Goal: Information Seeking & Learning: Learn about a topic

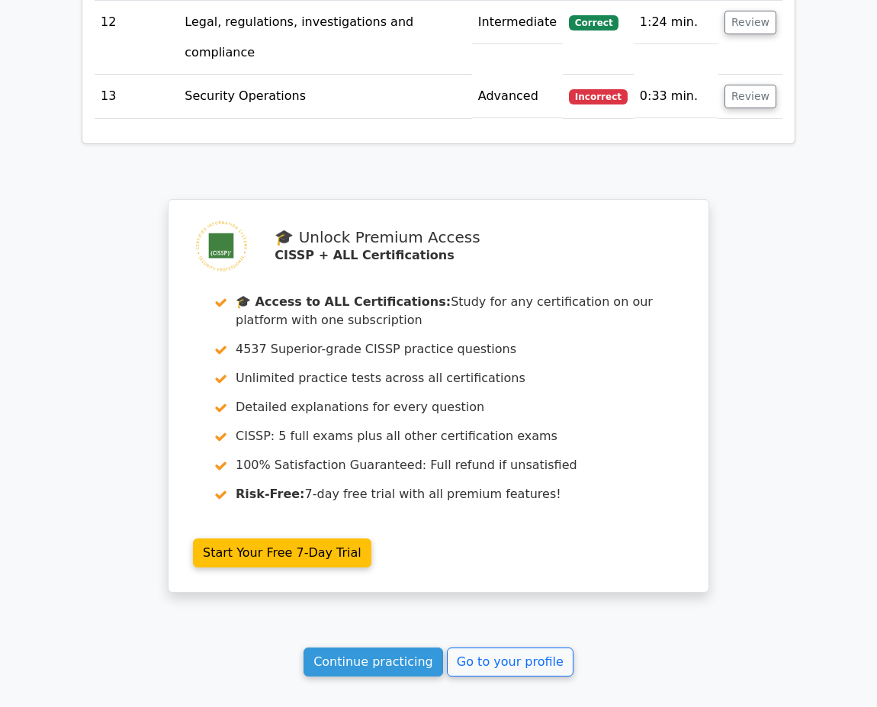
scroll to position [3087, 0]
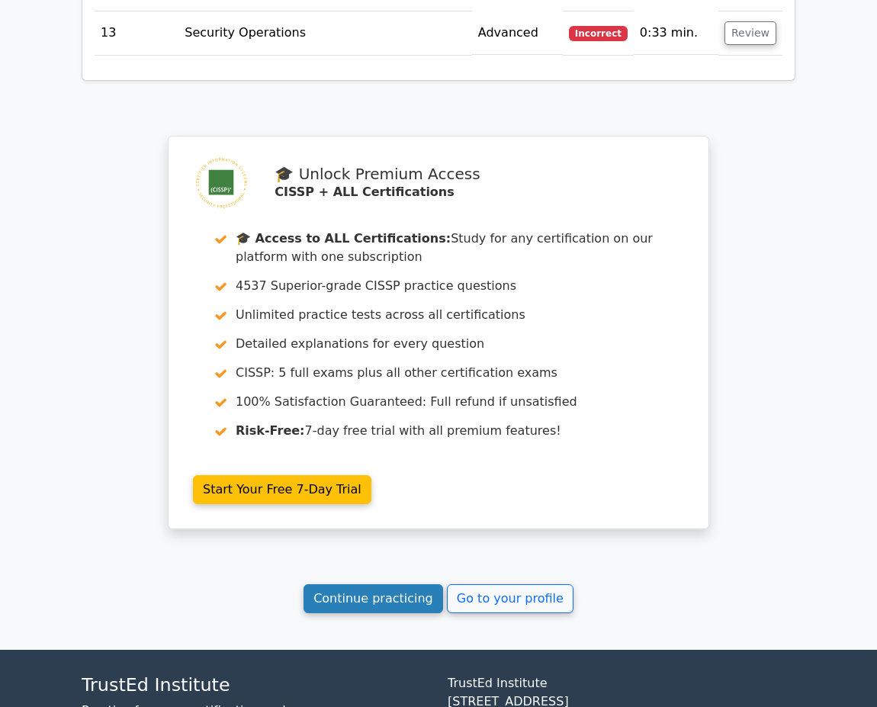
click at [352, 584] on link "Continue practicing" at bounding box center [374, 598] width 140 height 29
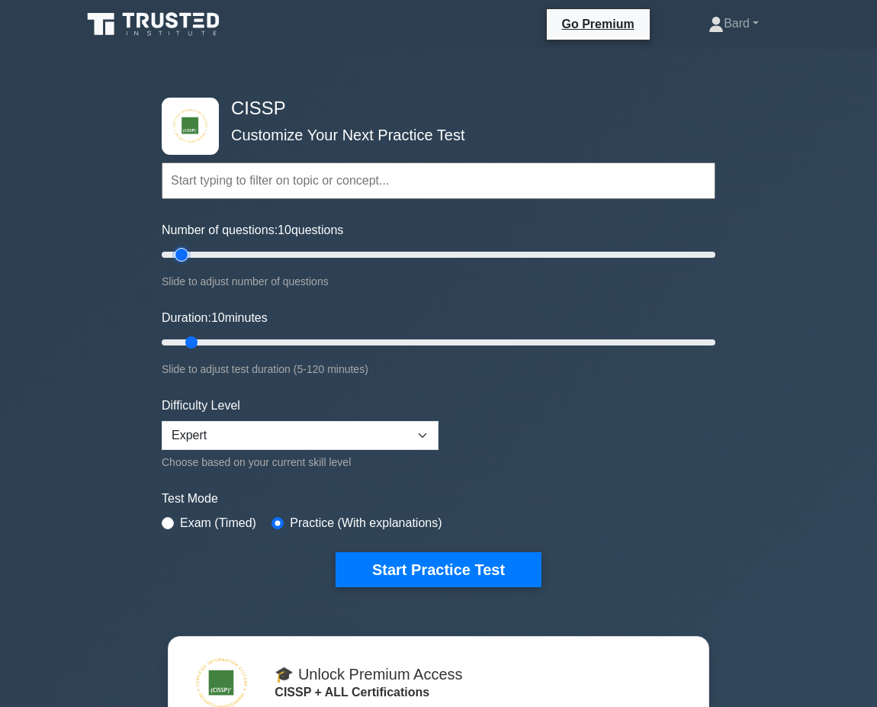
click at [187, 252] on input "Number of questions: 10 questions" at bounding box center [439, 255] width 554 height 18
type input "25"
drag, startPoint x: 187, startPoint y: 252, endPoint x: 223, endPoint y: 250, distance: 35.9
click at [223, 250] on input "Number of questions: 25 questions" at bounding box center [439, 255] width 554 height 18
drag, startPoint x: 191, startPoint y: 342, endPoint x: 362, endPoint y: 343, distance: 171.6
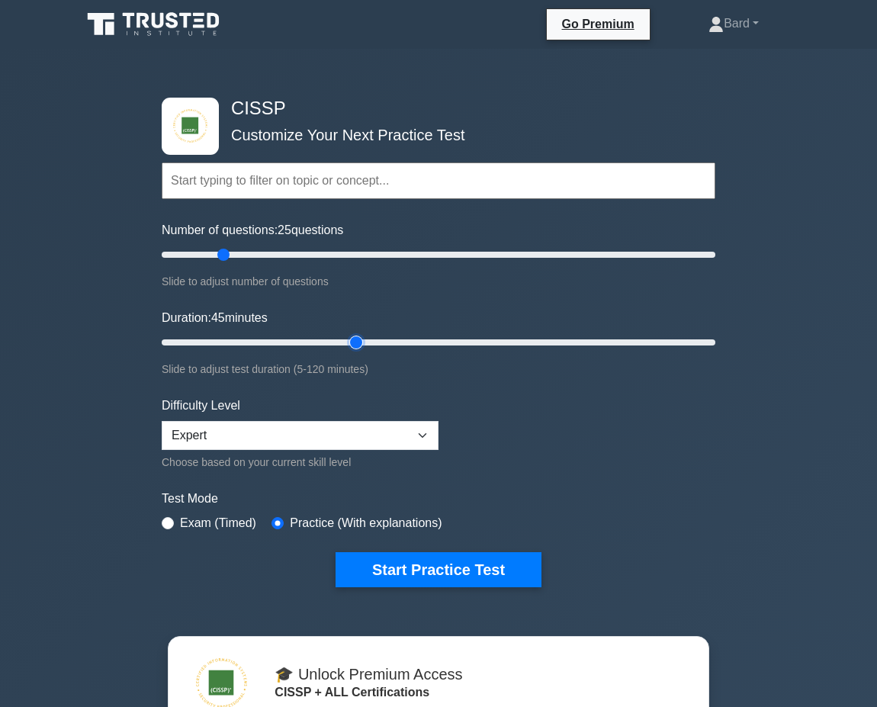
click at [362, 343] on input "Duration: 45 minutes" at bounding box center [439, 342] width 554 height 18
drag, startPoint x: 365, startPoint y: 343, endPoint x: 448, endPoint y: 346, distance: 83.2
type input "65"
click at [448, 346] on input "Duration: 50 minutes" at bounding box center [439, 342] width 554 height 18
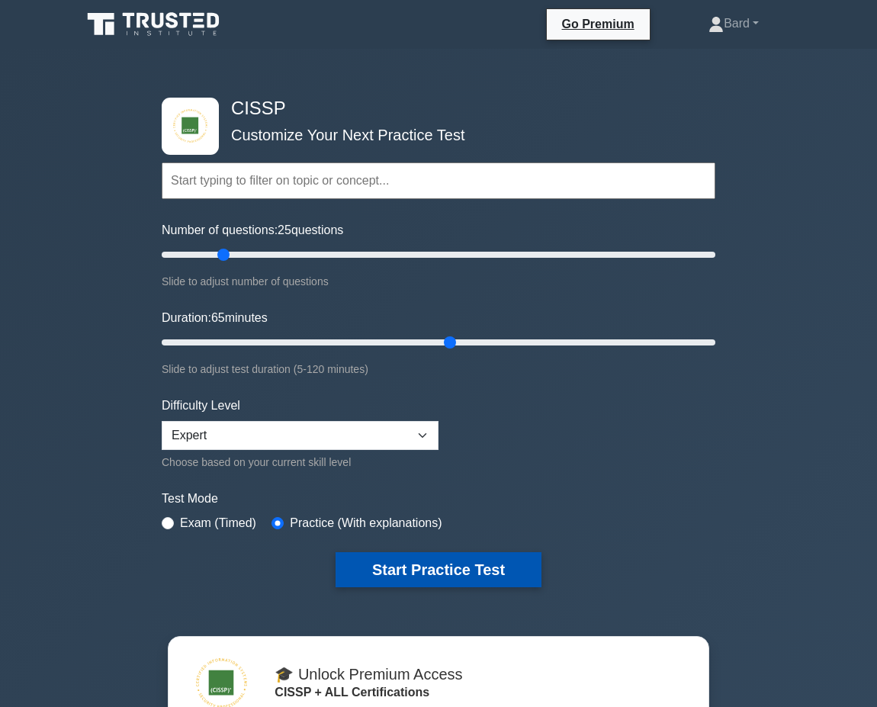
click at [407, 556] on button "Start Practice Test" at bounding box center [439, 569] width 206 height 35
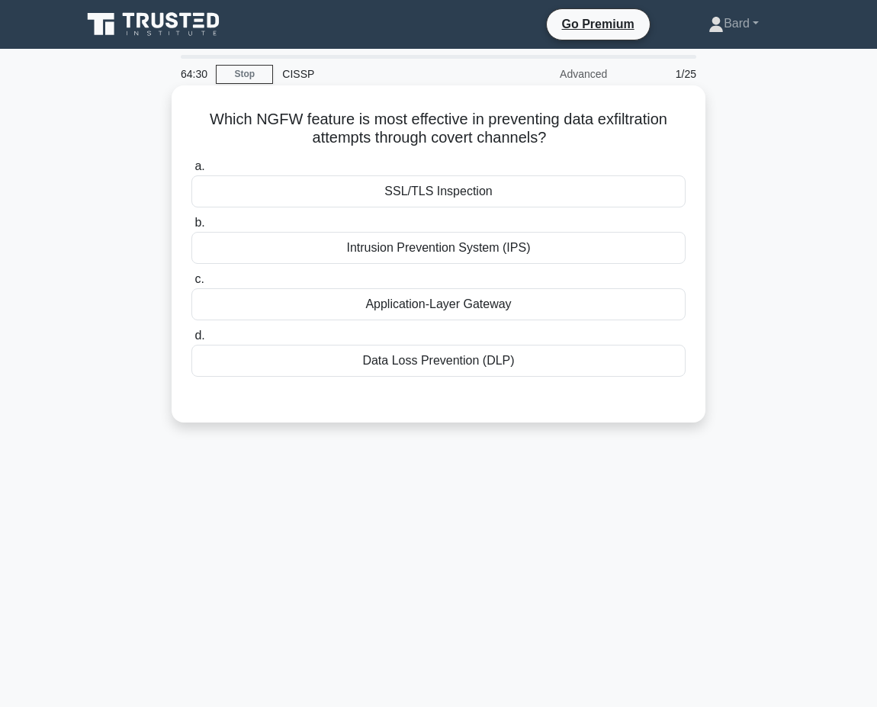
click at [429, 369] on div "Data Loss Prevention (DLP)" at bounding box center [438, 361] width 494 height 32
click at [191, 341] on input "d. Data Loss Prevention (DLP)" at bounding box center [191, 336] width 0 height 10
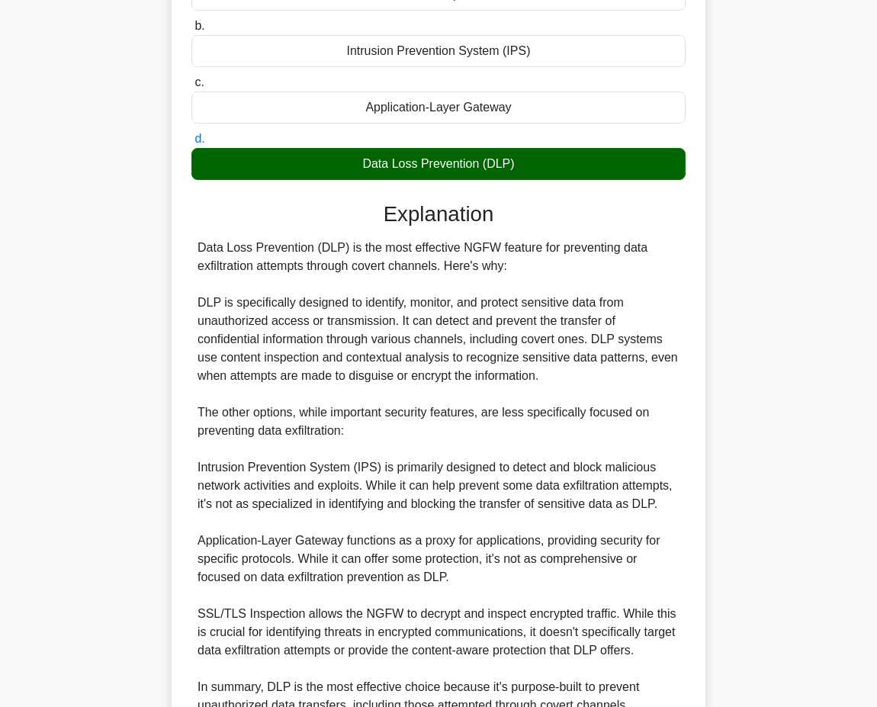
scroll to position [339, 0]
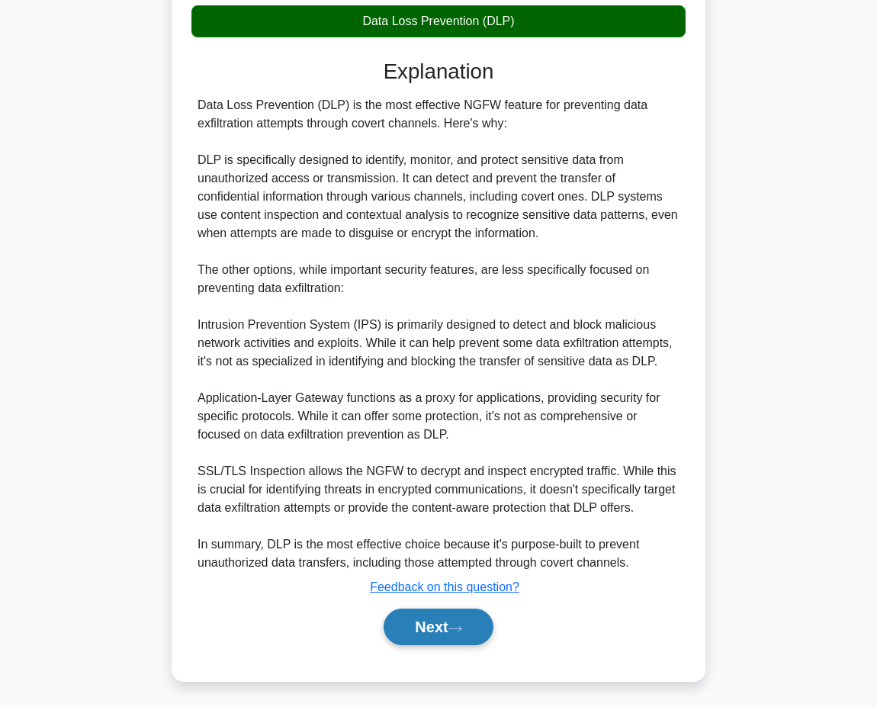
click at [452, 621] on button "Next" at bounding box center [438, 627] width 109 height 37
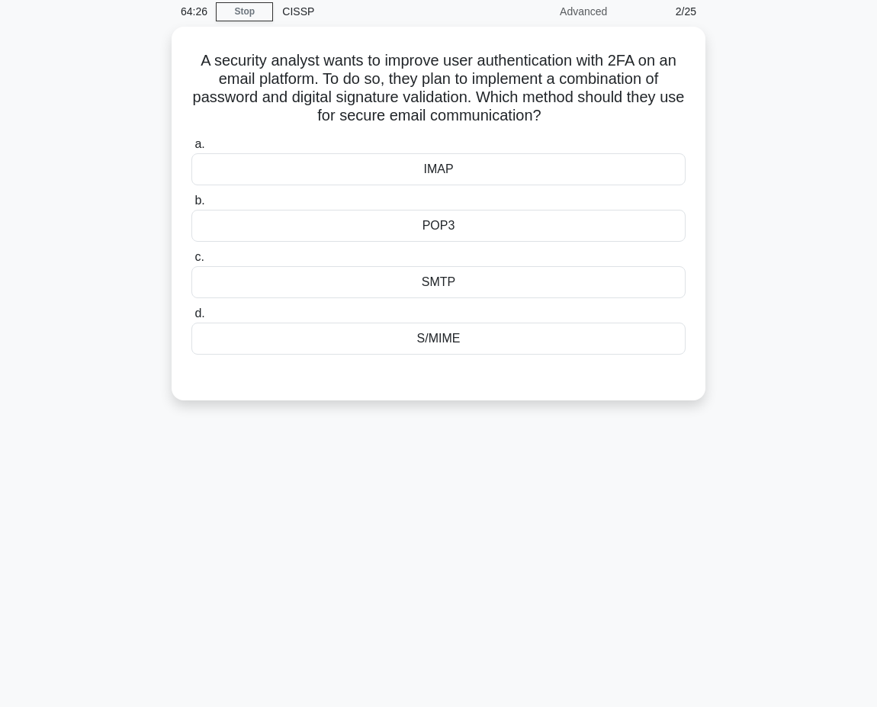
scroll to position [27, 0]
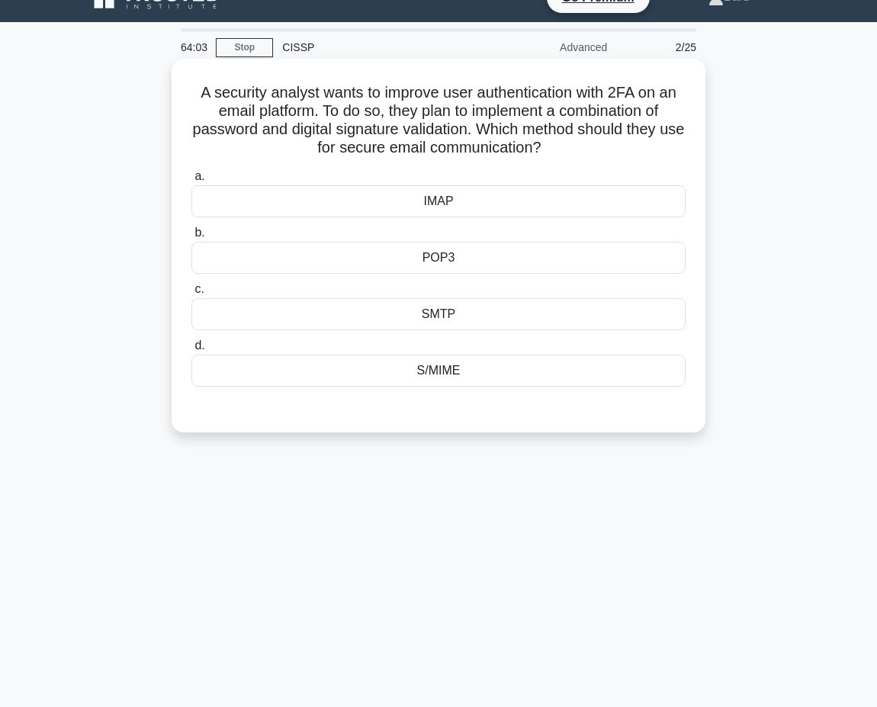
click at [488, 256] on div "POP3" at bounding box center [438, 258] width 494 height 32
click at [191, 238] on input "b. POP3" at bounding box center [191, 233] width 0 height 10
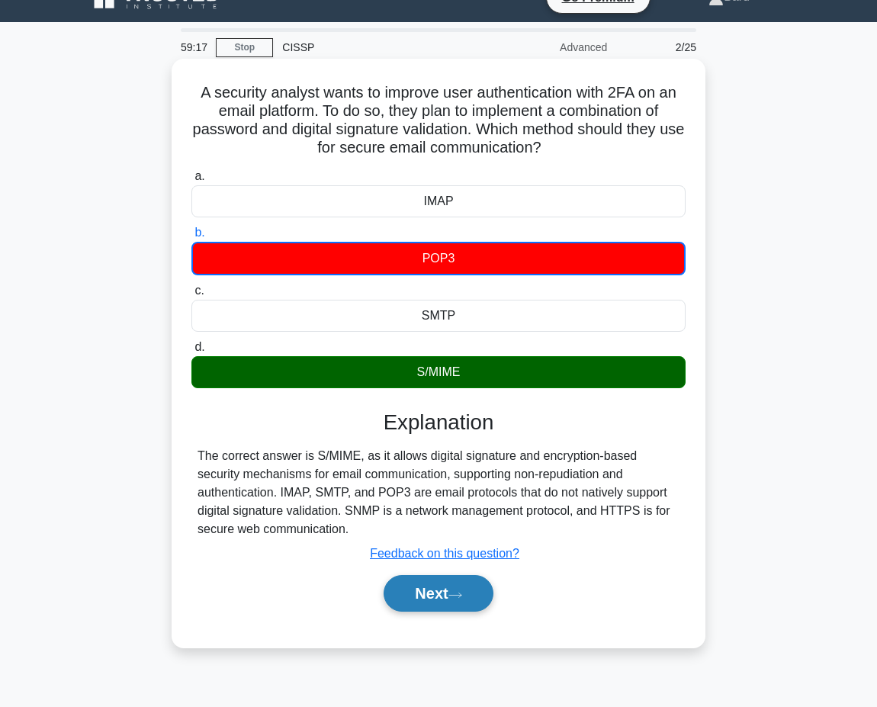
click at [462, 603] on button "Next" at bounding box center [438, 593] width 109 height 37
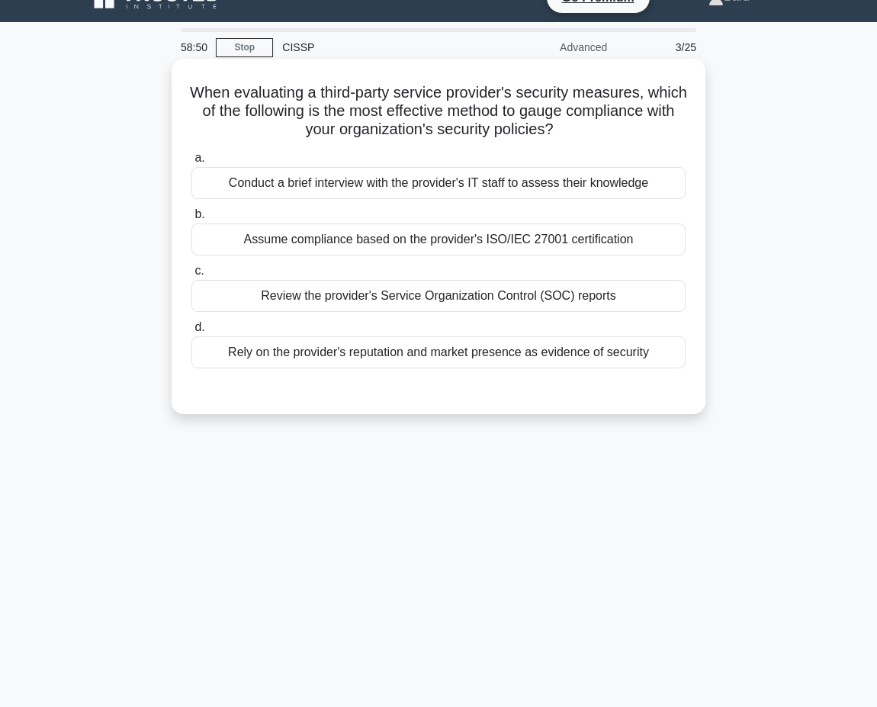
click at [435, 301] on div "Review the provider's Service Organization Control (SOC) reports" at bounding box center [438, 296] width 494 height 32
click at [191, 276] on input "c. Review the provider's Service Organization Control (SOC) reports" at bounding box center [191, 271] width 0 height 10
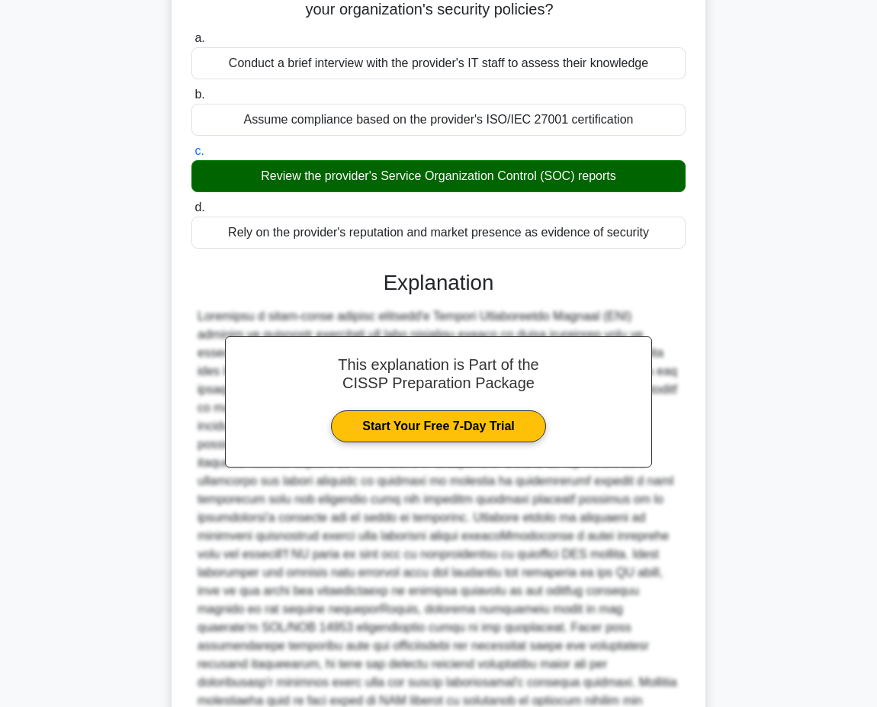
scroll to position [288, 0]
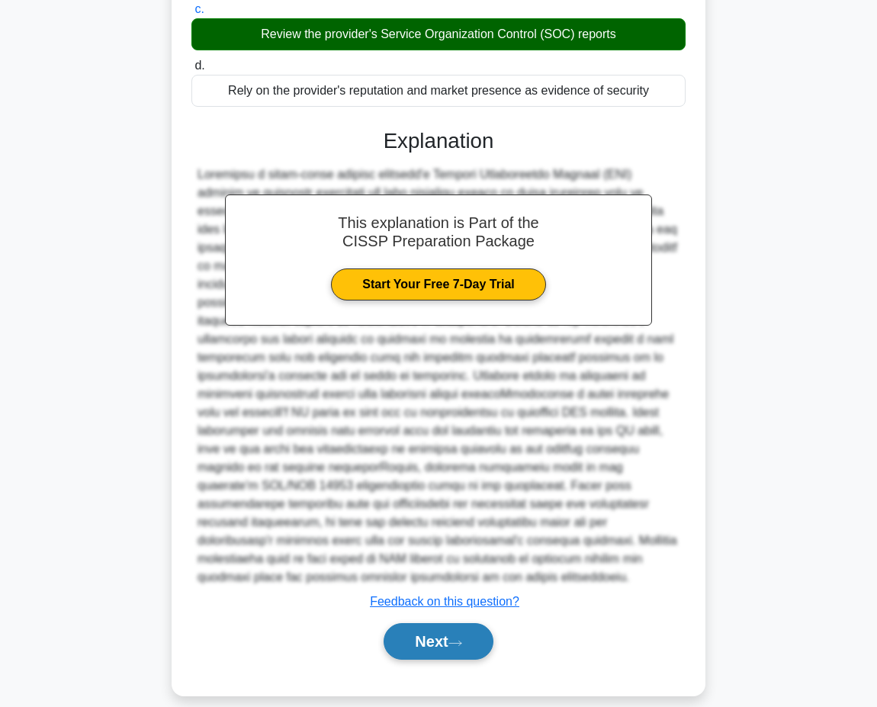
click at [467, 623] on button "Next" at bounding box center [438, 641] width 109 height 37
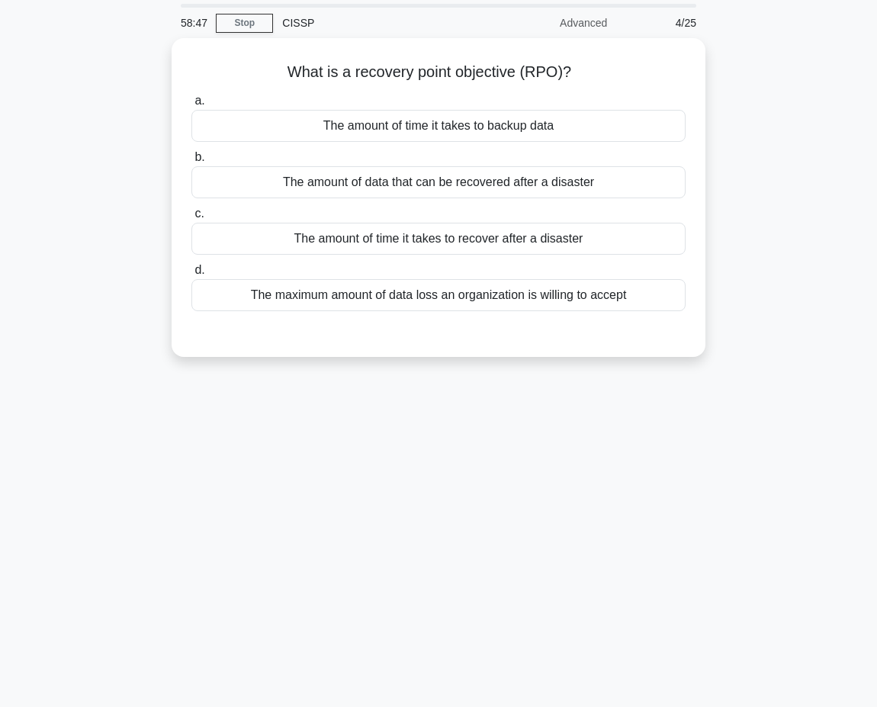
scroll to position [0, 0]
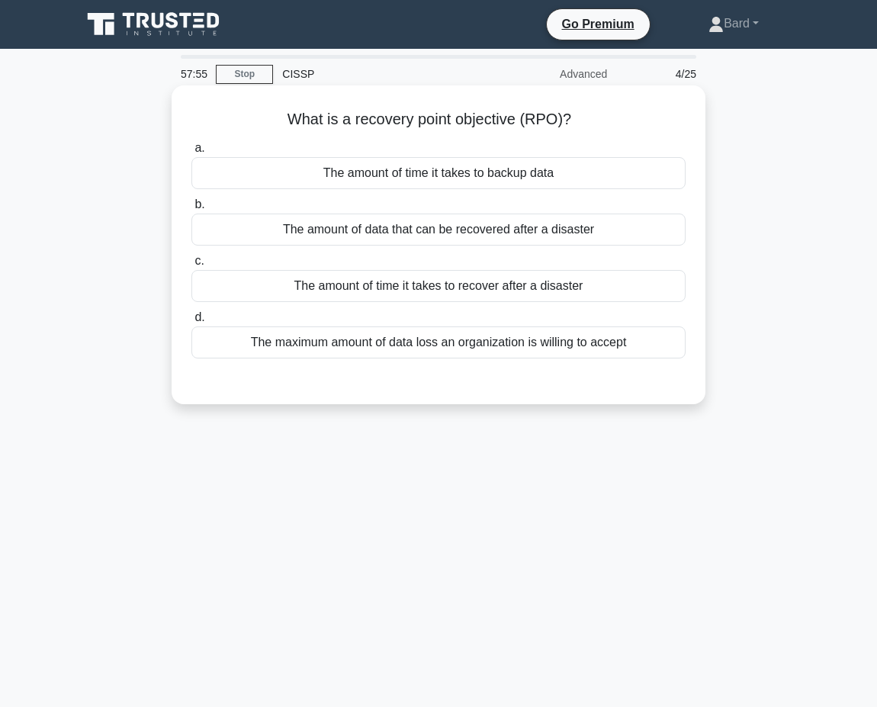
click at [431, 352] on div "The maximum amount of data loss an organization is willing to accept" at bounding box center [438, 342] width 494 height 32
click at [191, 323] on input "d. The maximum amount of data loss an organization is willing to accept" at bounding box center [191, 318] width 0 height 10
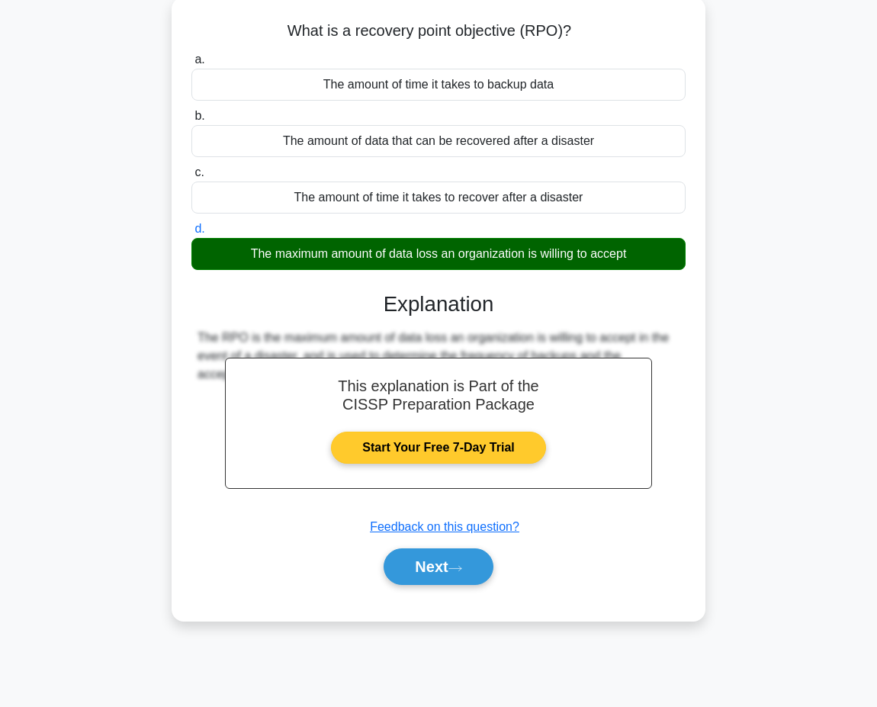
scroll to position [117, 0]
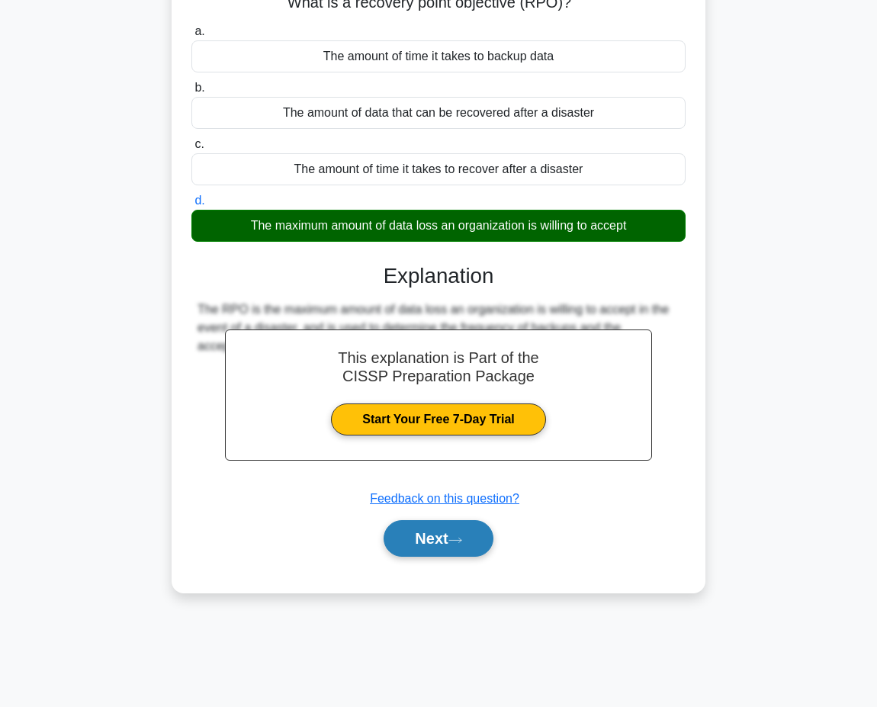
click at [462, 536] on icon at bounding box center [456, 540] width 14 height 8
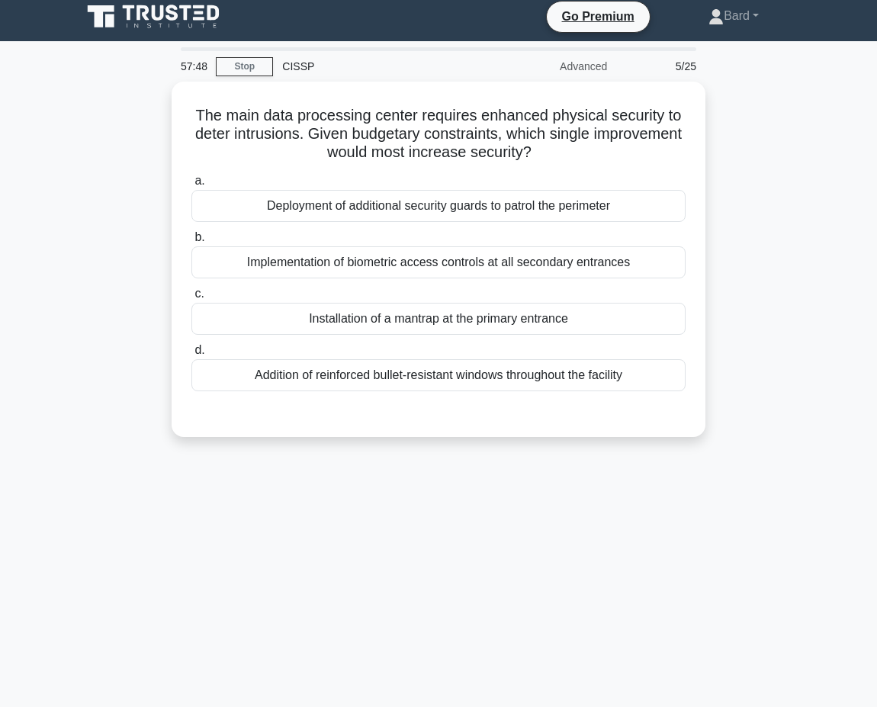
scroll to position [0, 0]
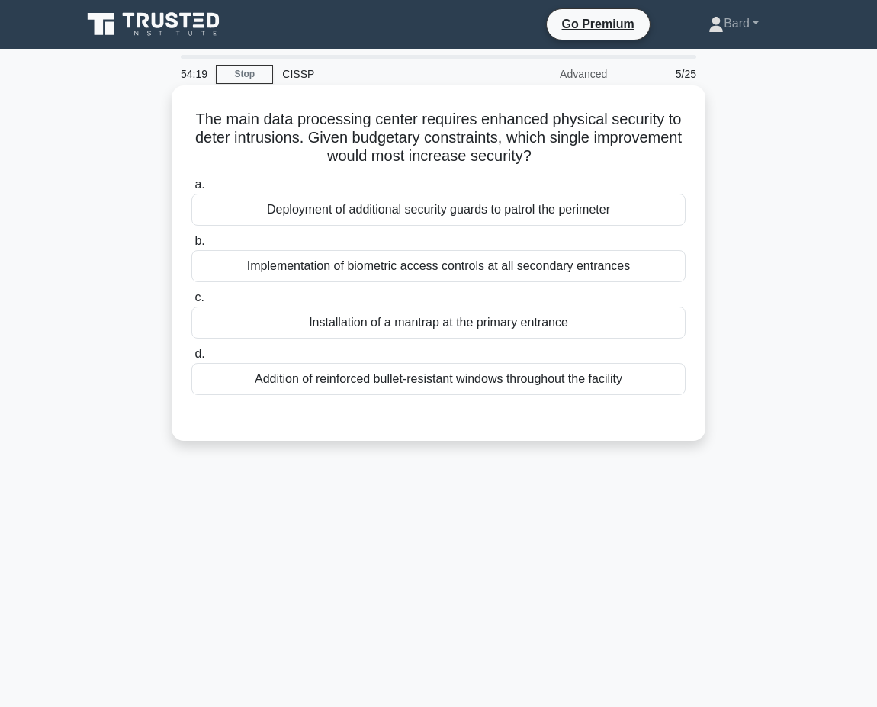
click at [509, 328] on div "Installation of a mantrap at the primary entrance" at bounding box center [438, 323] width 494 height 32
click at [191, 303] on input "c. Installation of a mantrap at the primary entrance" at bounding box center [191, 298] width 0 height 10
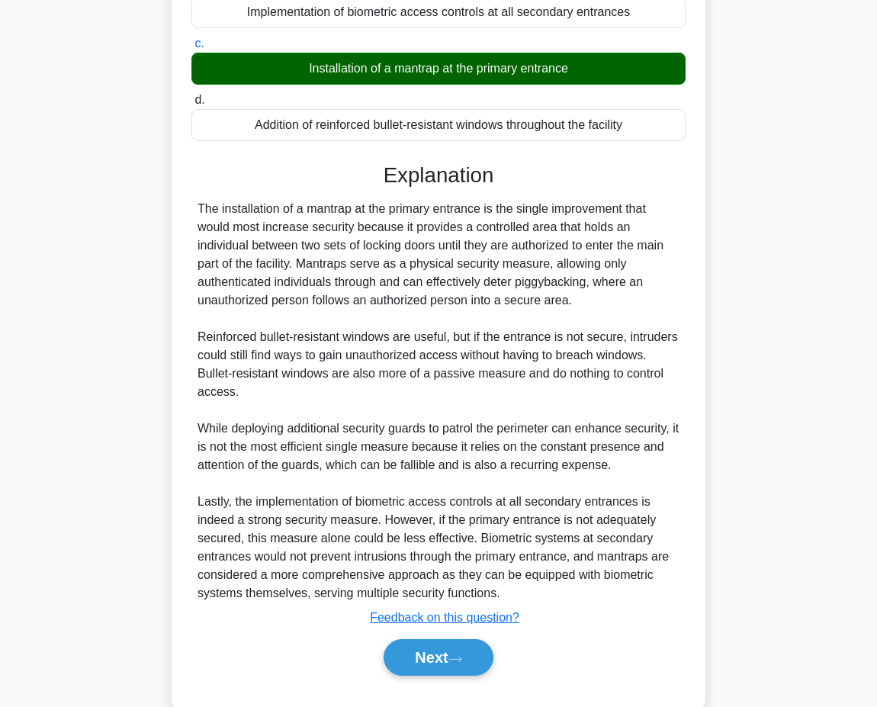
scroll to position [256, 0]
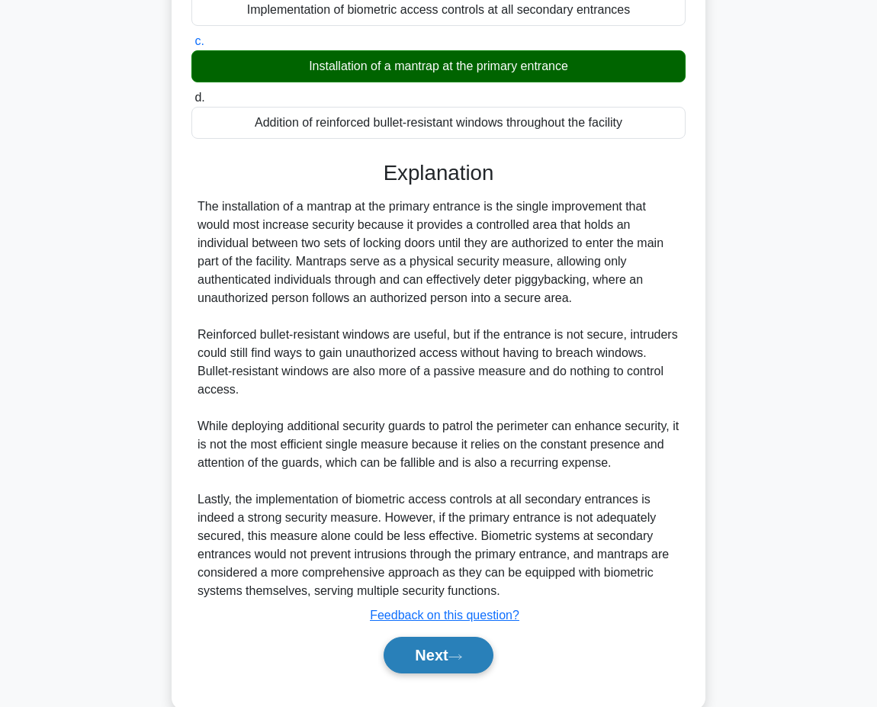
click at [468, 663] on button "Next" at bounding box center [438, 655] width 109 height 37
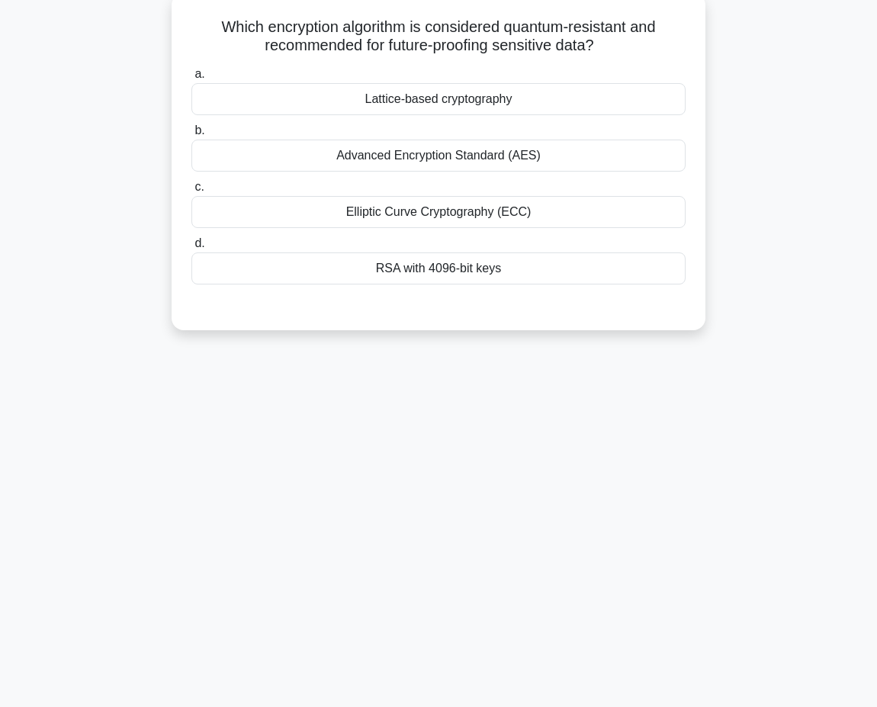
scroll to position [0, 0]
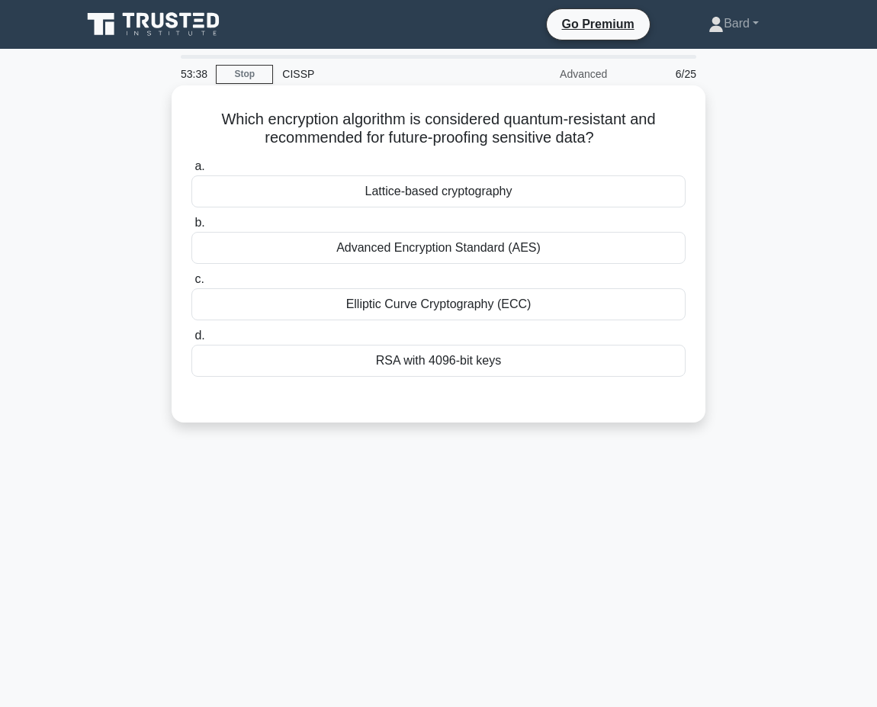
click at [436, 294] on div "Elliptic Curve Cryptography (ECC)" at bounding box center [438, 304] width 494 height 32
click at [191, 285] on input "c. Elliptic Curve Cryptography (ECC)" at bounding box center [191, 280] width 0 height 10
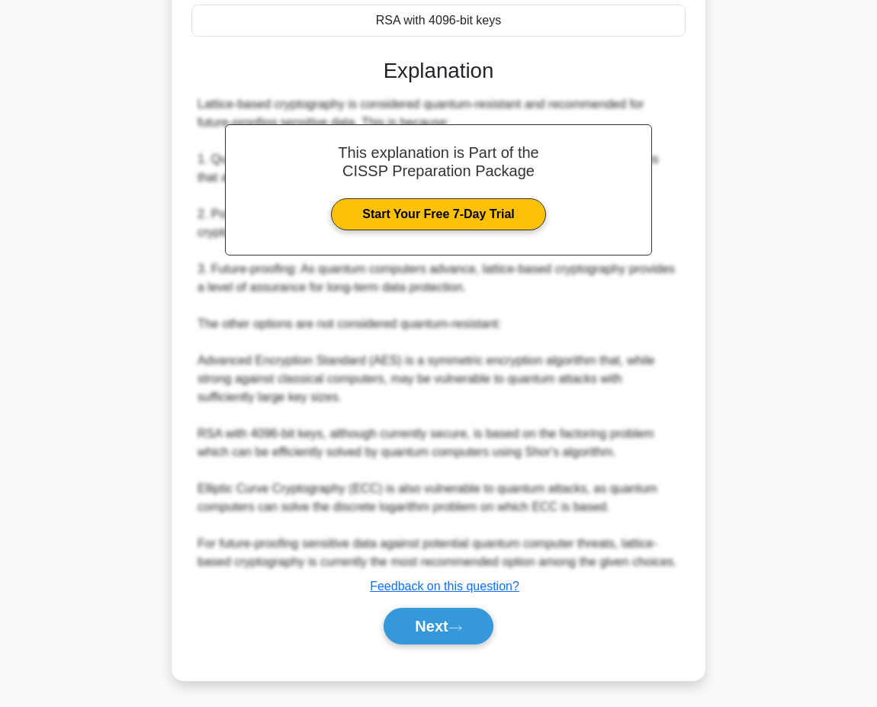
scroll to position [344, 0]
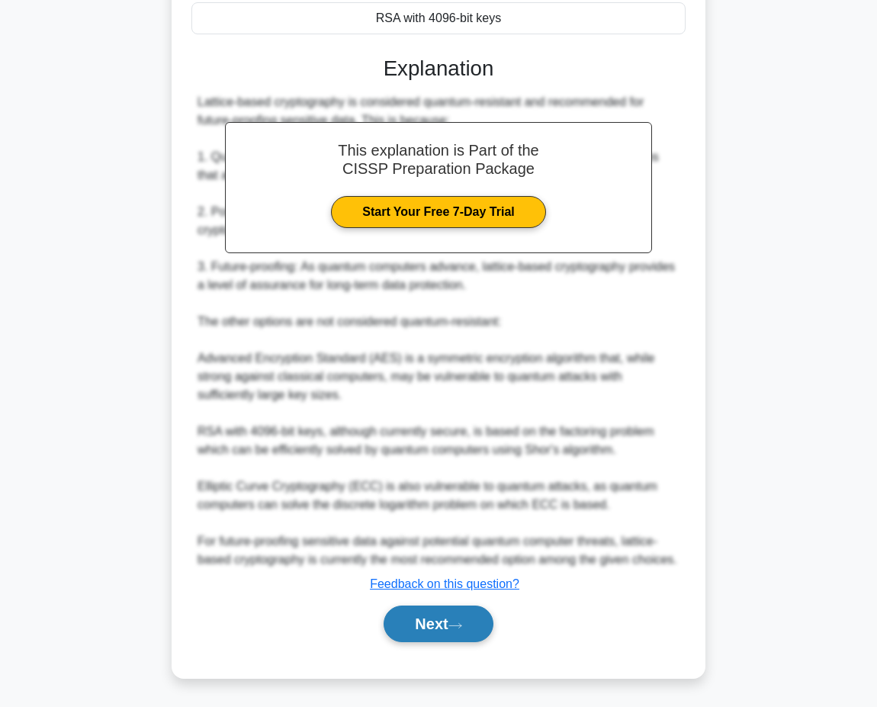
click at [481, 623] on button "Next" at bounding box center [438, 624] width 109 height 37
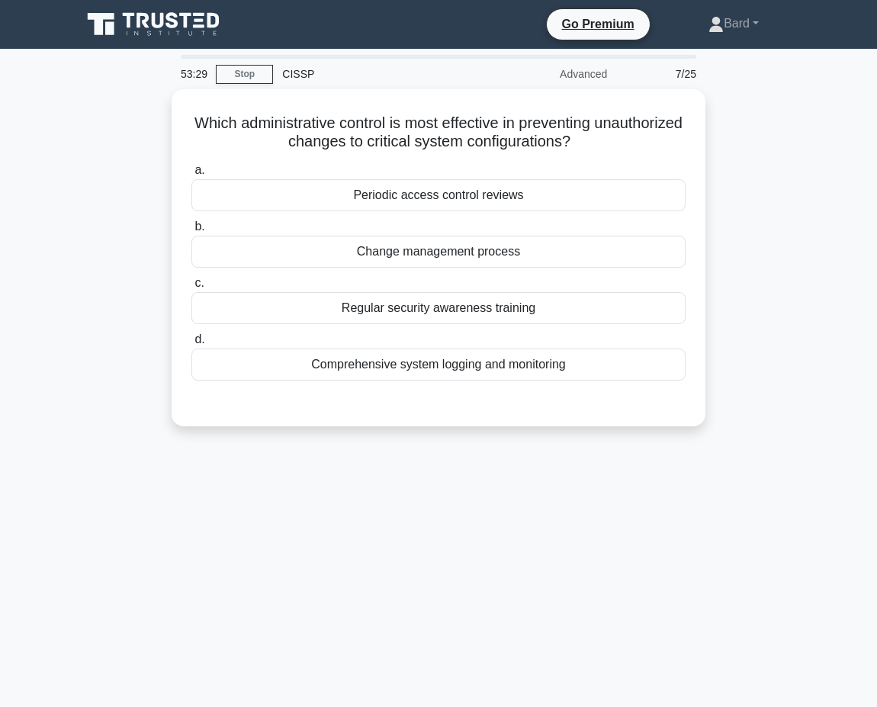
scroll to position [4, 0]
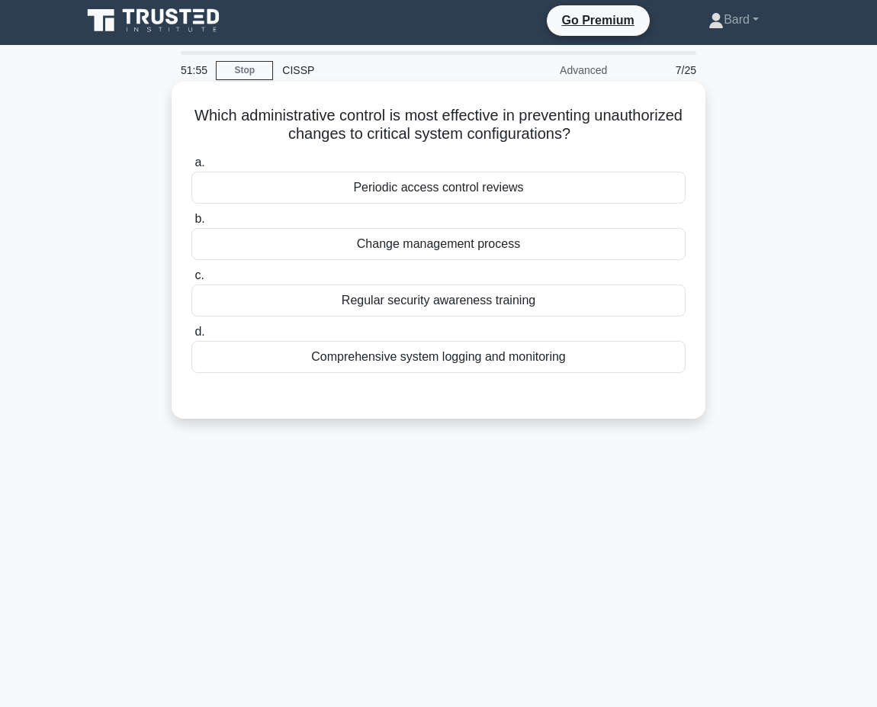
click at [441, 246] on div "Change management process" at bounding box center [438, 244] width 494 height 32
click at [191, 224] on input "b. Change management process" at bounding box center [191, 219] width 0 height 10
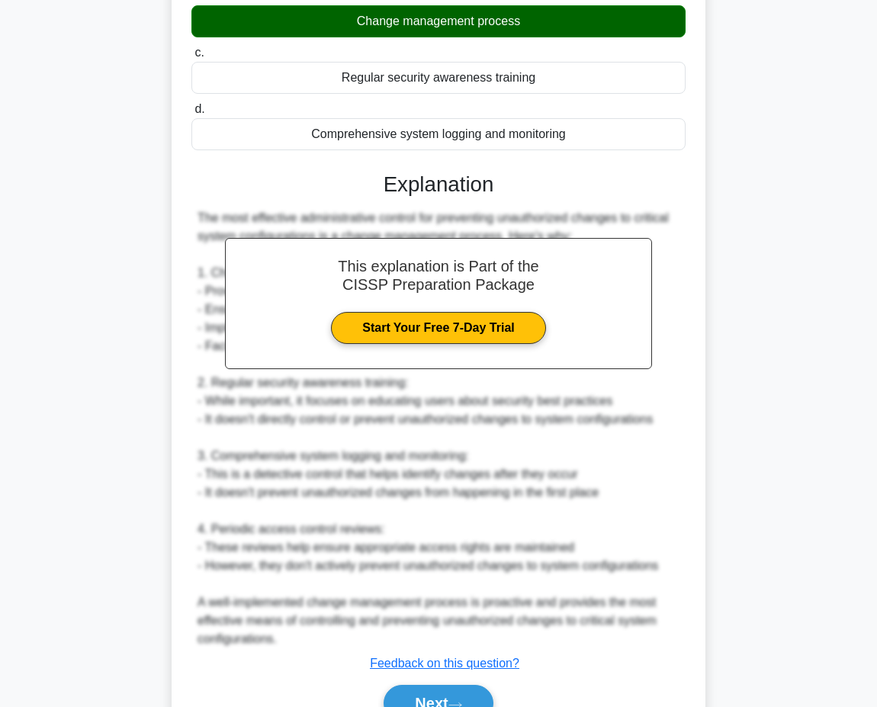
scroll to position [307, 0]
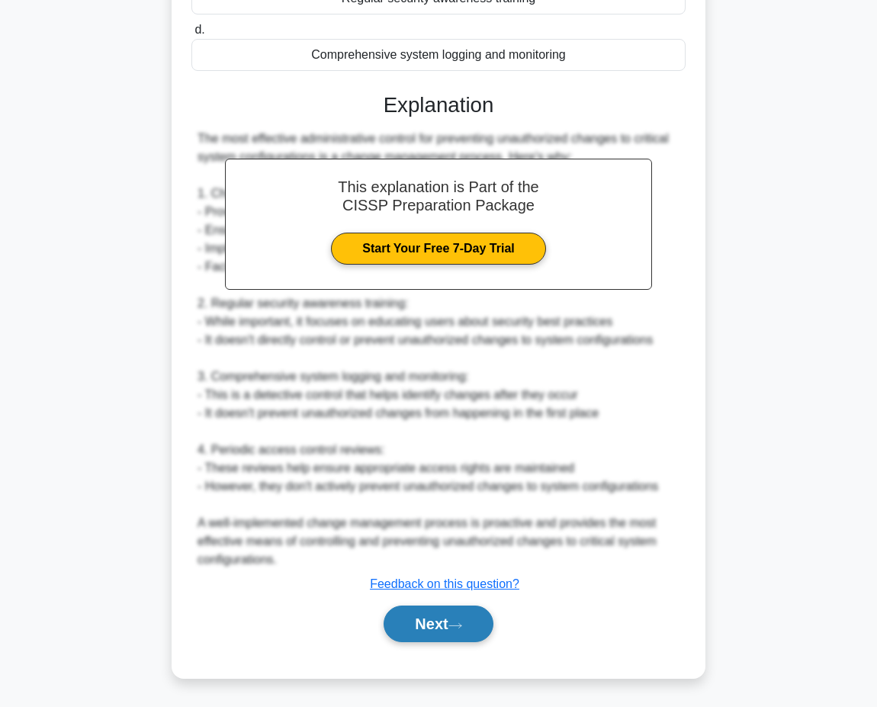
click at [478, 624] on button "Next" at bounding box center [438, 624] width 109 height 37
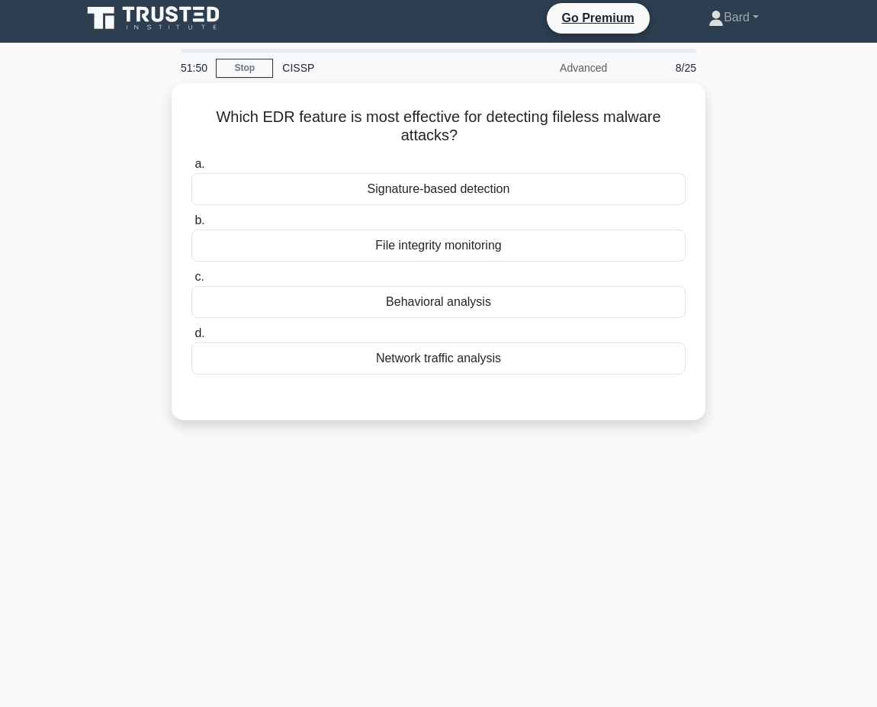
scroll to position [0, 0]
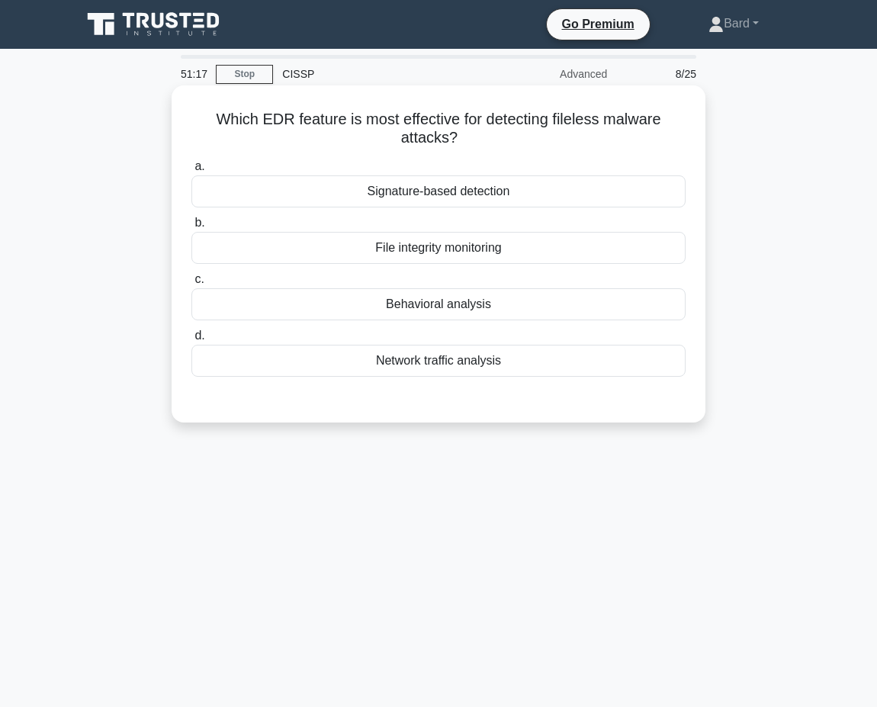
click at [517, 262] on div "File integrity monitoring" at bounding box center [438, 248] width 494 height 32
click at [191, 228] on input "b. File integrity monitoring" at bounding box center [191, 223] width 0 height 10
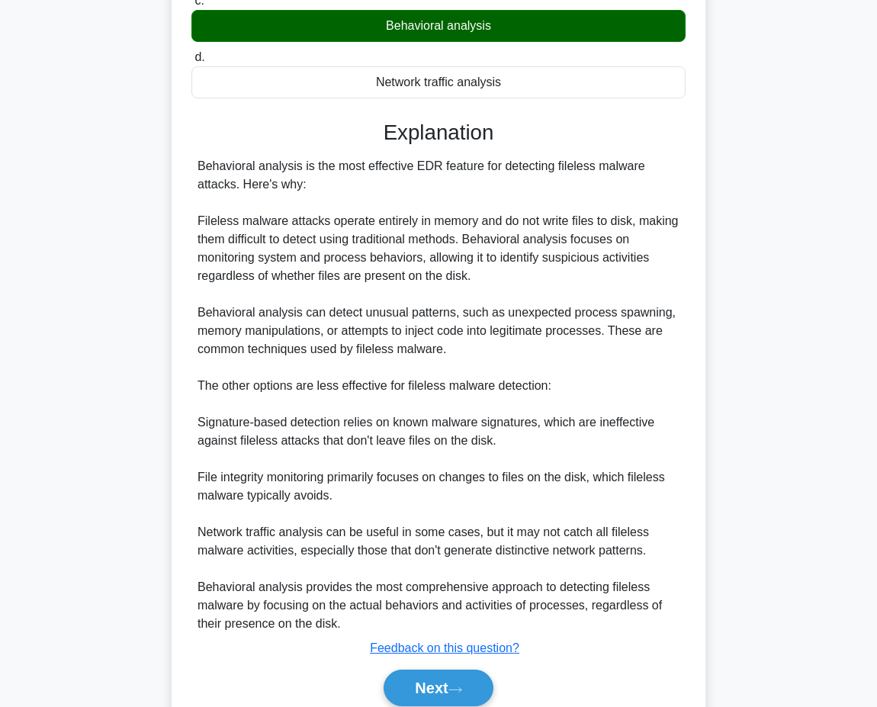
scroll to position [282, 0]
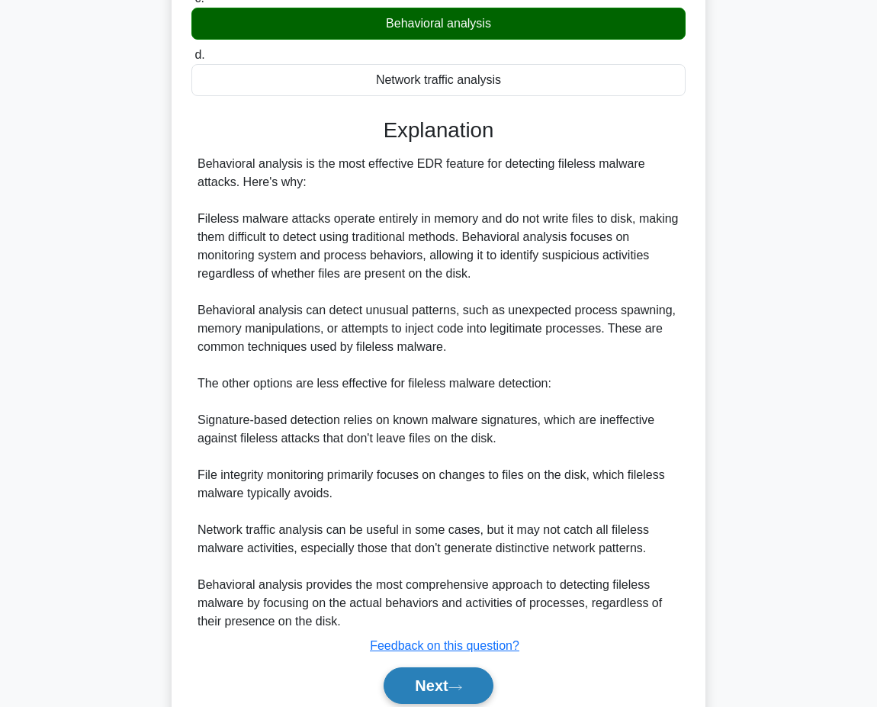
click at [462, 683] on icon at bounding box center [456, 687] width 14 height 8
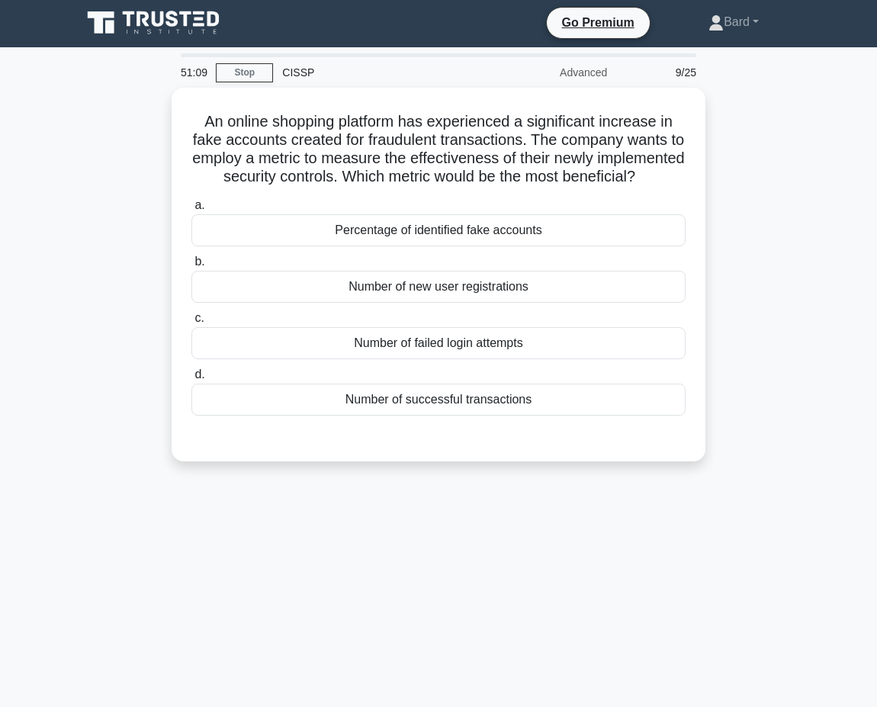
scroll to position [0, 0]
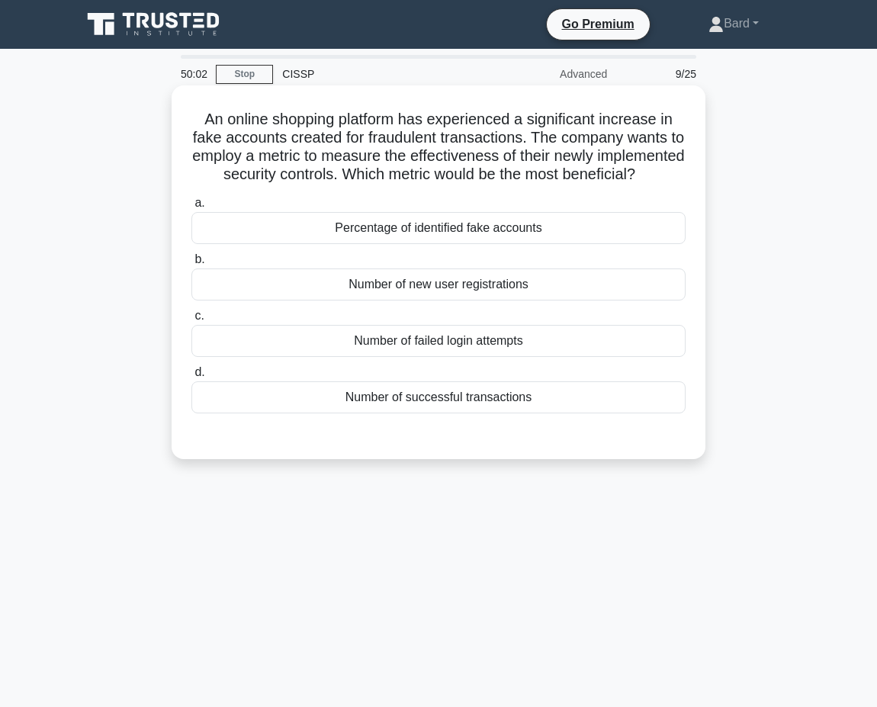
click at [375, 338] on div "Number of failed login attempts" at bounding box center [438, 341] width 494 height 32
click at [191, 321] on input "c. Number of failed login attempts" at bounding box center [191, 316] width 0 height 10
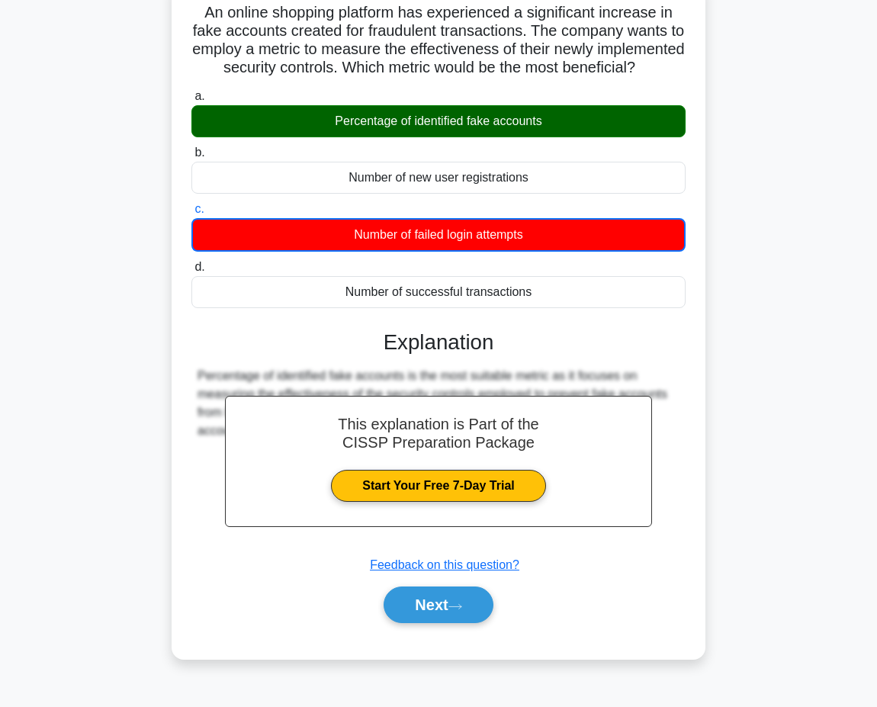
scroll to position [117, 0]
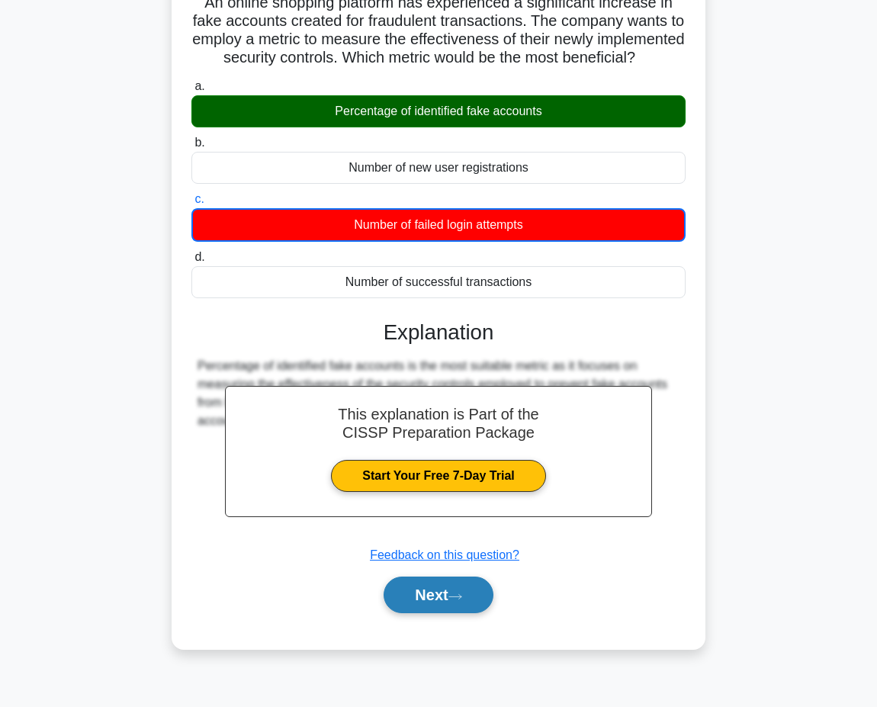
click at [459, 587] on button "Next" at bounding box center [438, 595] width 109 height 37
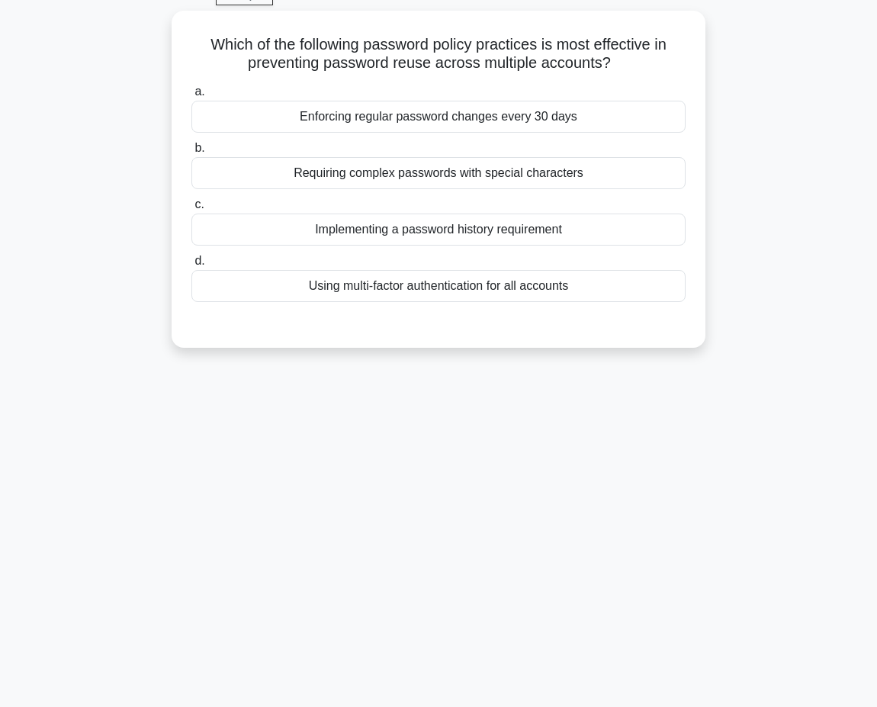
scroll to position [0, 0]
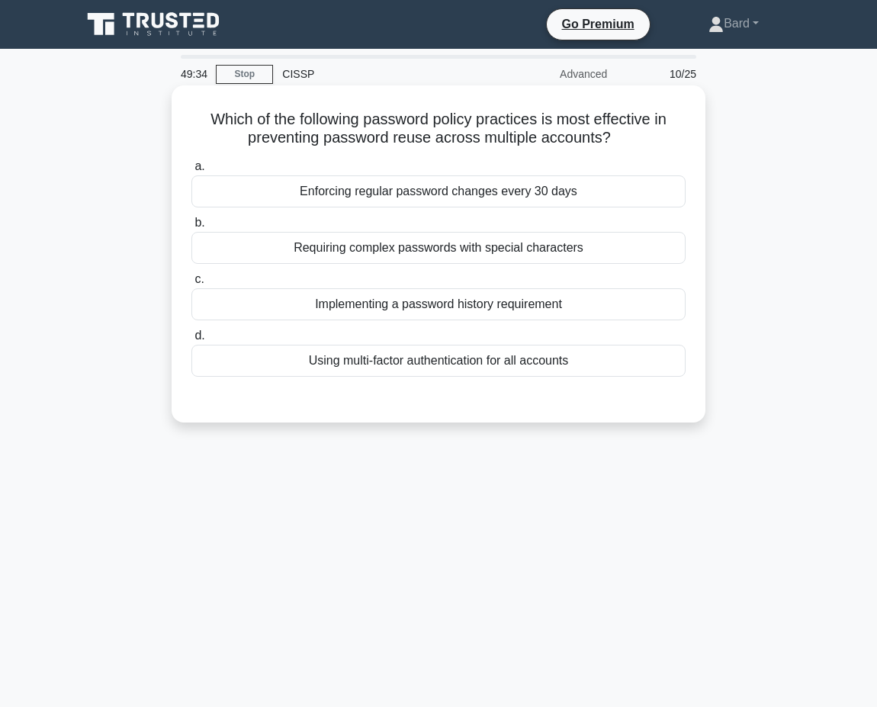
click at [407, 365] on div "Using multi-factor authentication for all accounts" at bounding box center [438, 361] width 494 height 32
click at [191, 341] on input "d. Using multi-factor authentication for all accounts" at bounding box center [191, 336] width 0 height 10
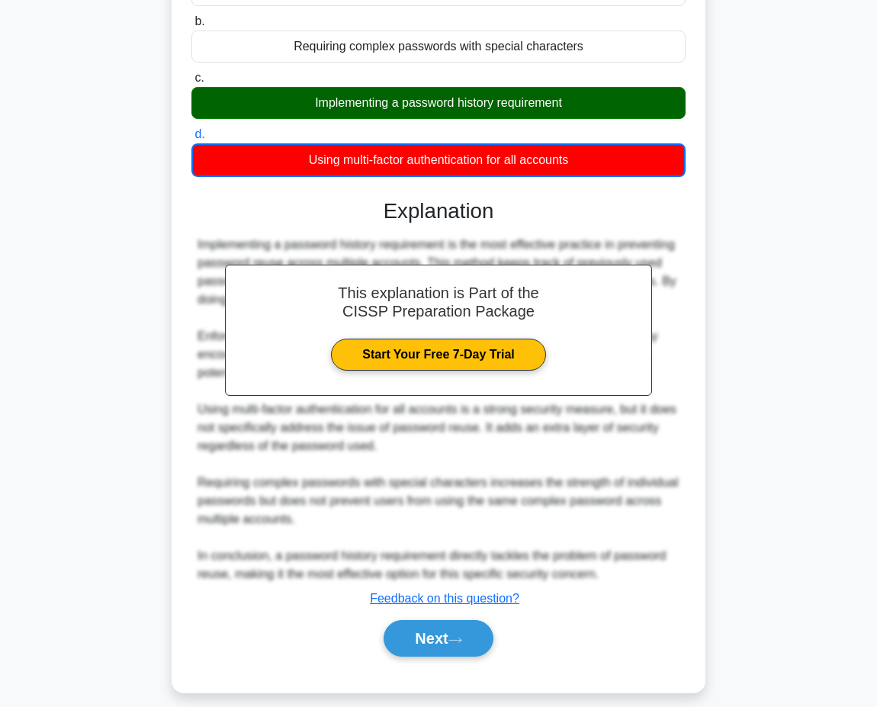
scroll to position [217, 0]
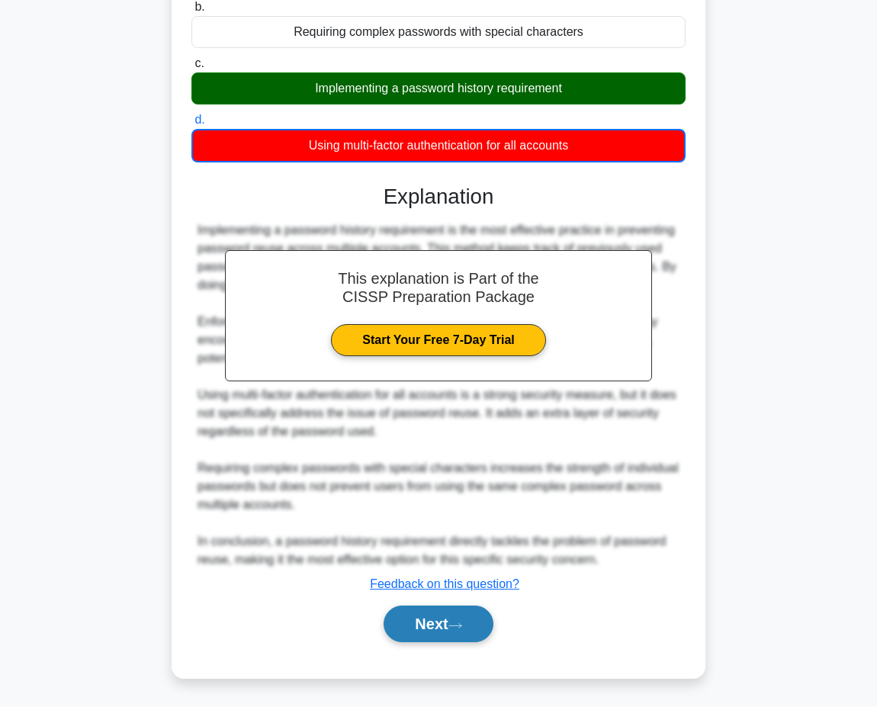
click at [471, 631] on button "Next" at bounding box center [438, 624] width 109 height 37
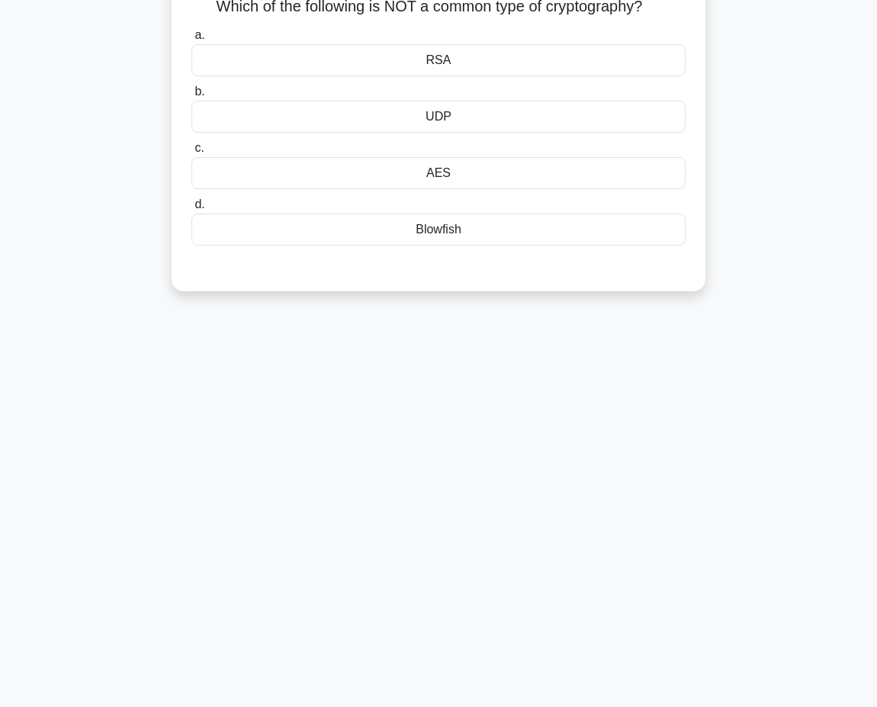
scroll to position [0, 0]
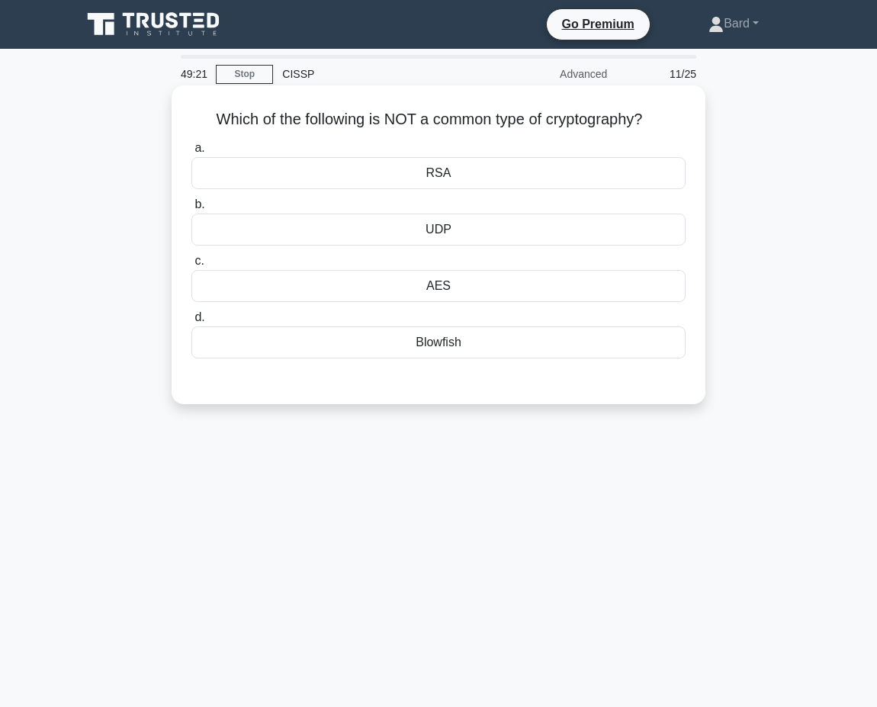
click at [411, 257] on label "c. AES" at bounding box center [438, 277] width 494 height 50
click at [191, 257] on input "c. AES" at bounding box center [191, 261] width 0 height 10
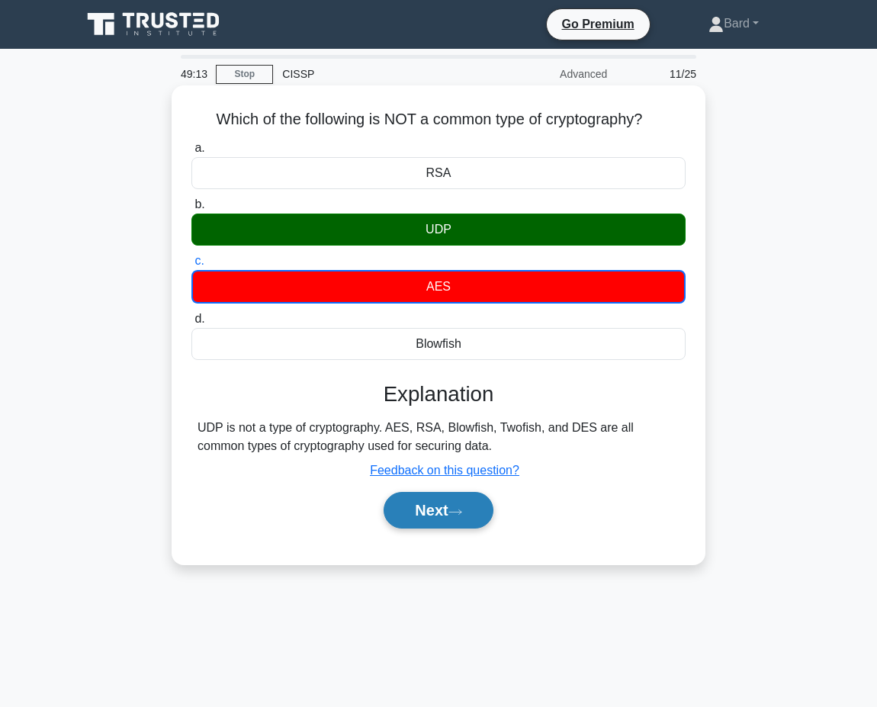
click at [470, 519] on button "Next" at bounding box center [438, 510] width 109 height 37
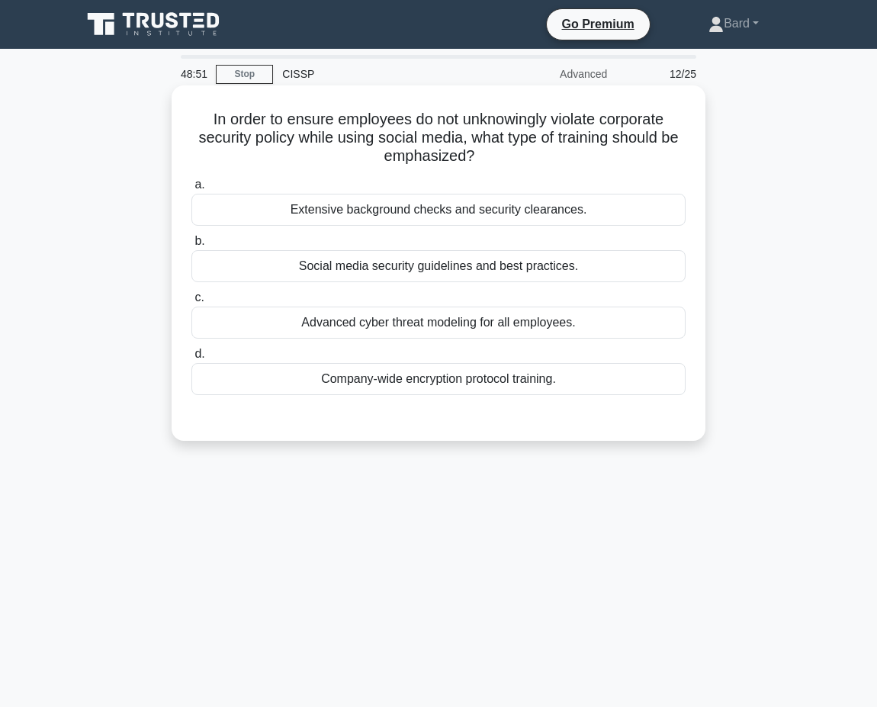
click at [374, 273] on div "Social media security guidelines and best practices." at bounding box center [438, 266] width 494 height 32
click at [191, 246] on input "b. Social media security guidelines and best practices." at bounding box center [191, 241] width 0 height 10
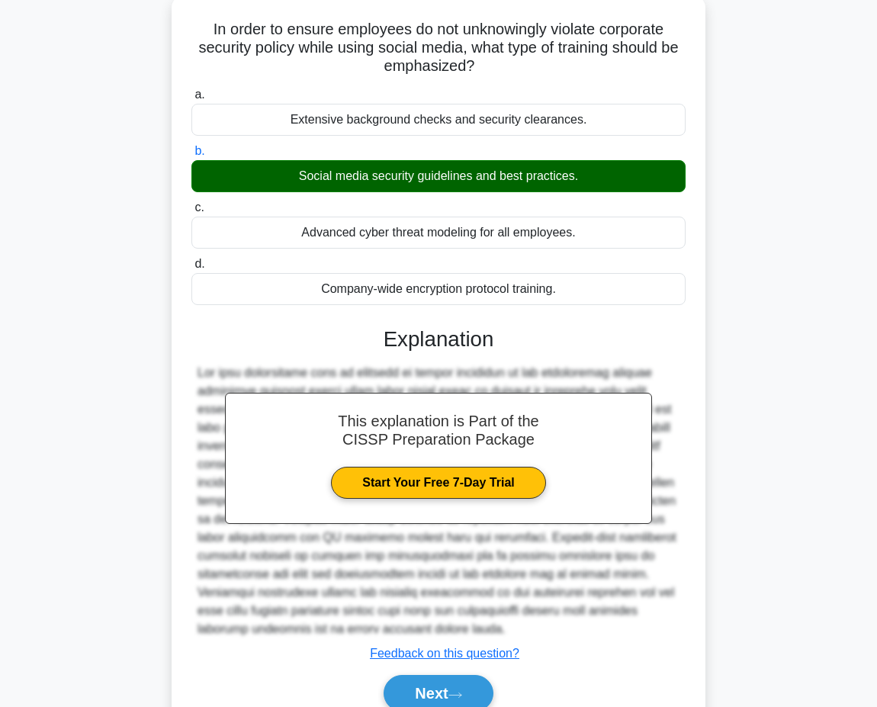
scroll to position [160, 0]
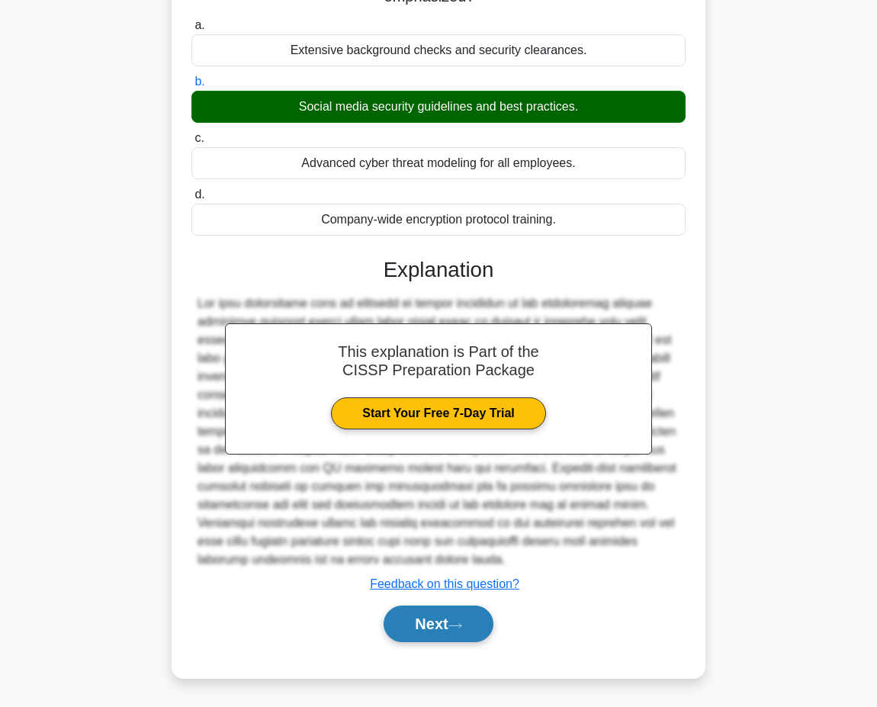
click at [457, 624] on icon at bounding box center [456, 626] width 14 height 8
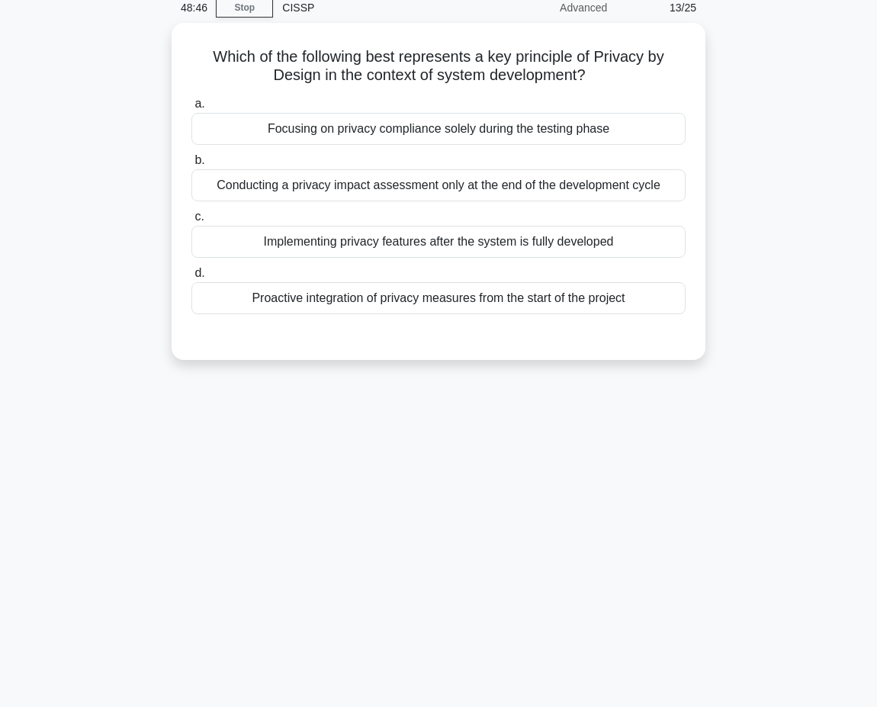
scroll to position [52, 0]
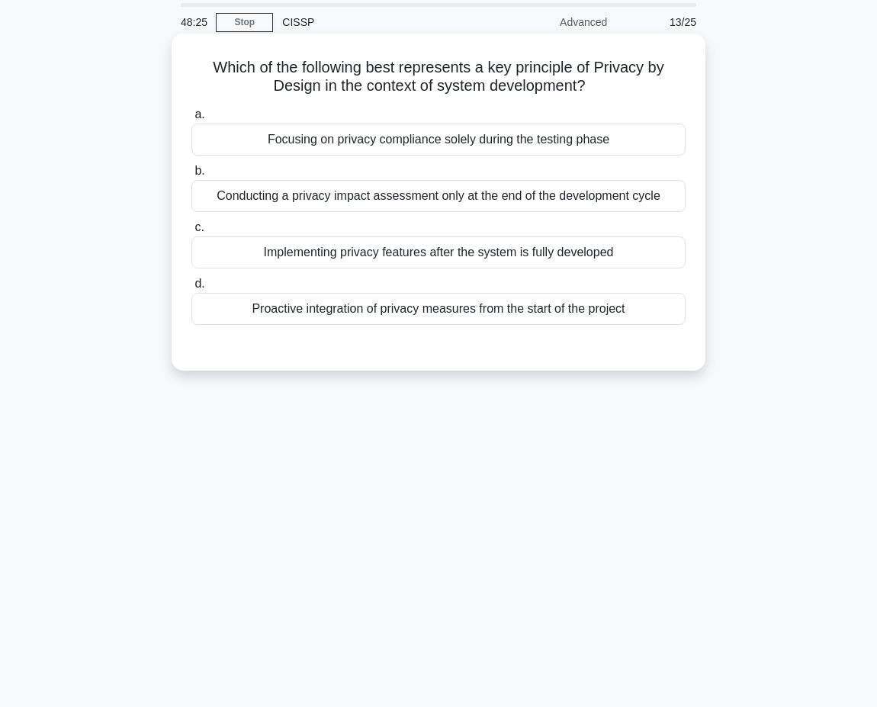
click at [341, 313] on div "Proactive integration of privacy measures from the start of the project" at bounding box center [438, 309] width 494 height 32
click at [191, 289] on input "d. Proactive integration of privacy measures from the start of the project" at bounding box center [191, 284] width 0 height 10
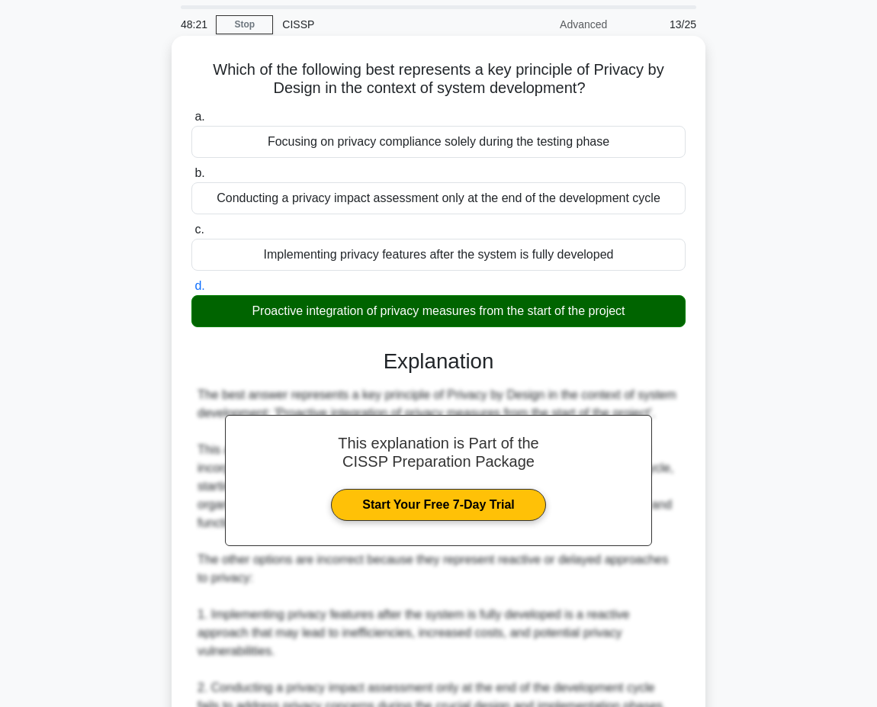
scroll to position [0, 0]
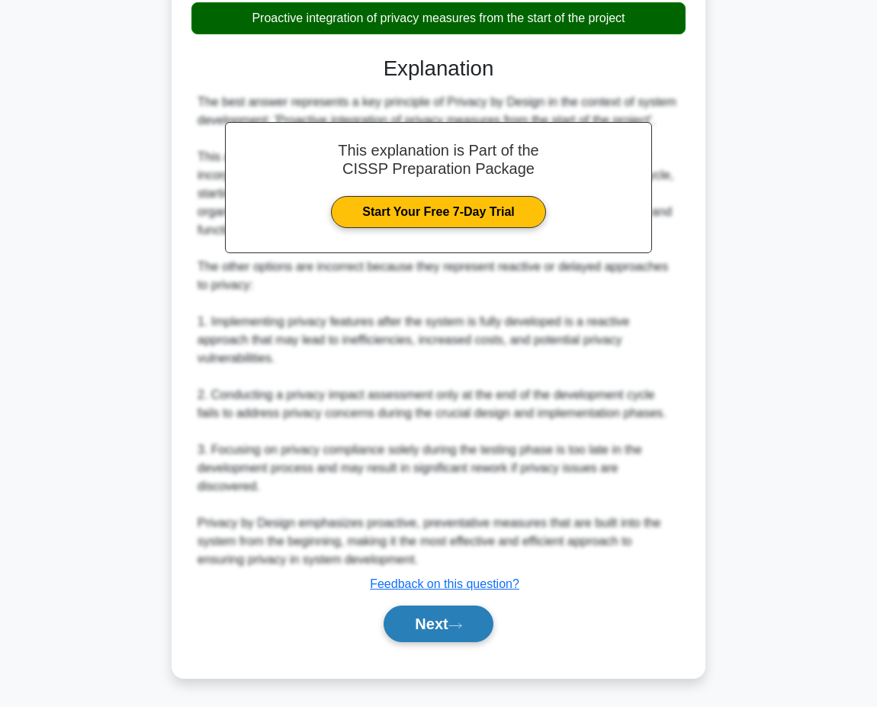
click at [462, 626] on icon at bounding box center [456, 626] width 14 height 8
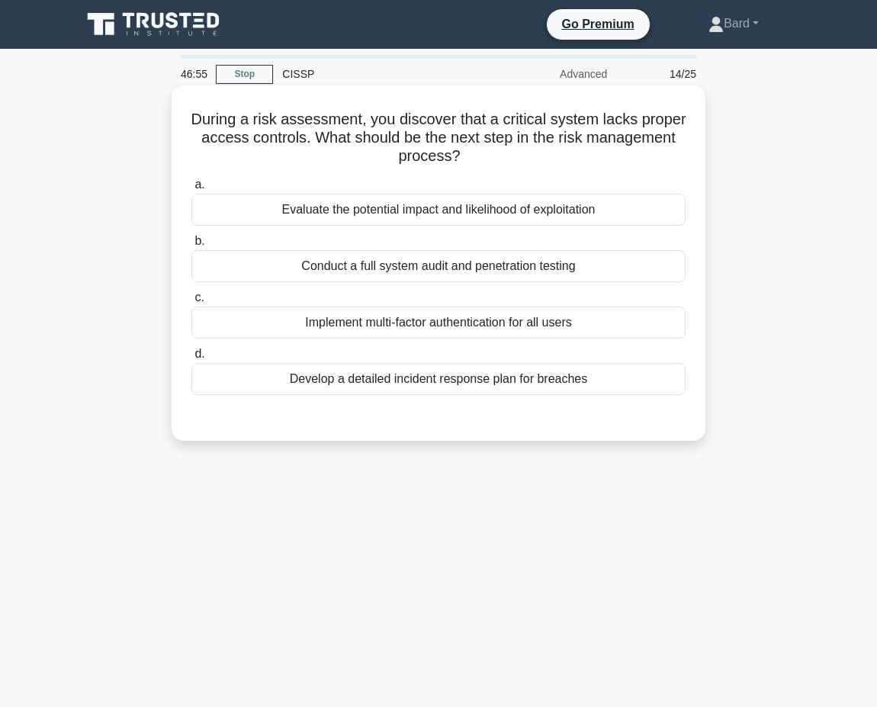
click at [420, 212] on div "Evaluate the potential impact and likelihood of exploitation" at bounding box center [438, 210] width 494 height 32
click at [191, 190] on input "a. Evaluate the potential impact and likelihood of exploitation" at bounding box center [191, 185] width 0 height 10
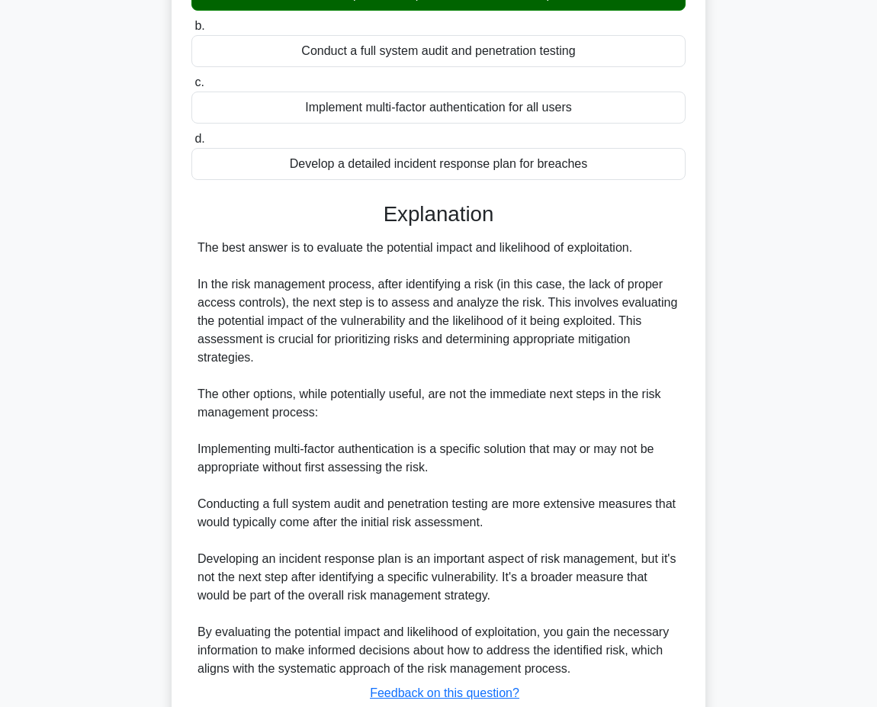
scroll to position [325, 0]
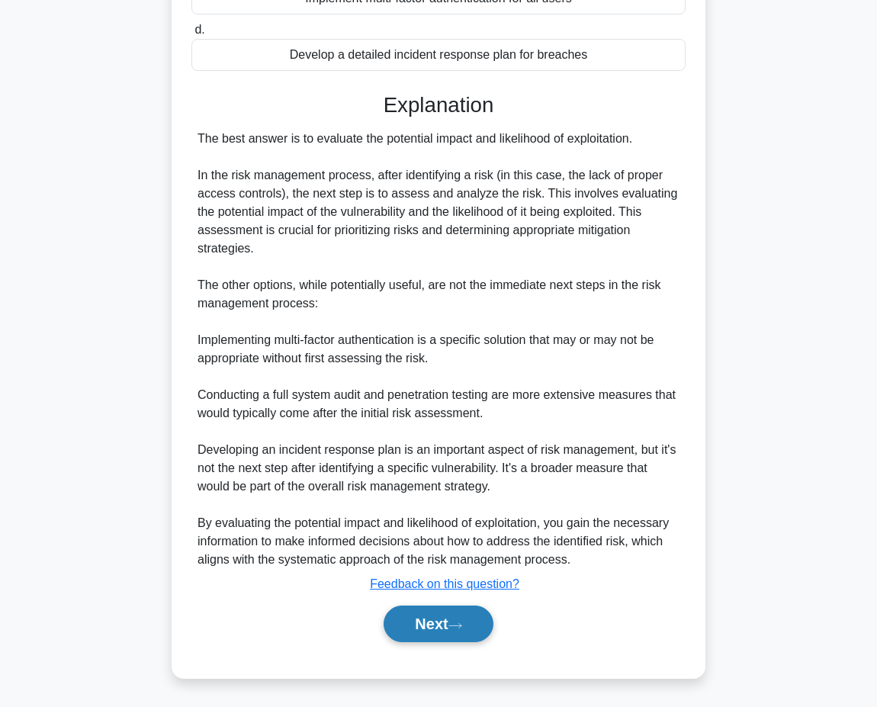
click at [452, 631] on button "Next" at bounding box center [438, 624] width 109 height 37
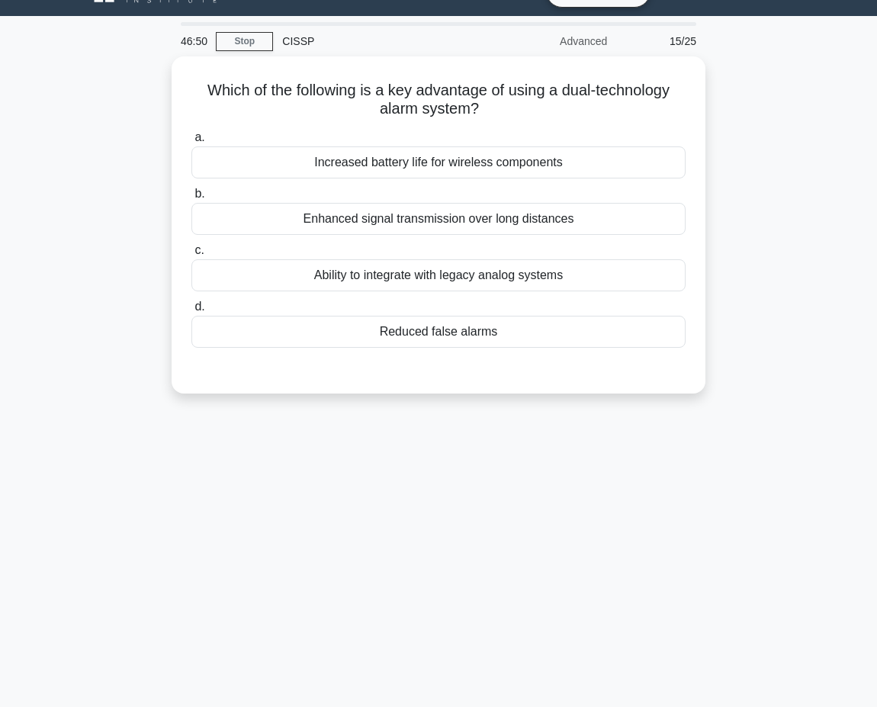
scroll to position [0, 0]
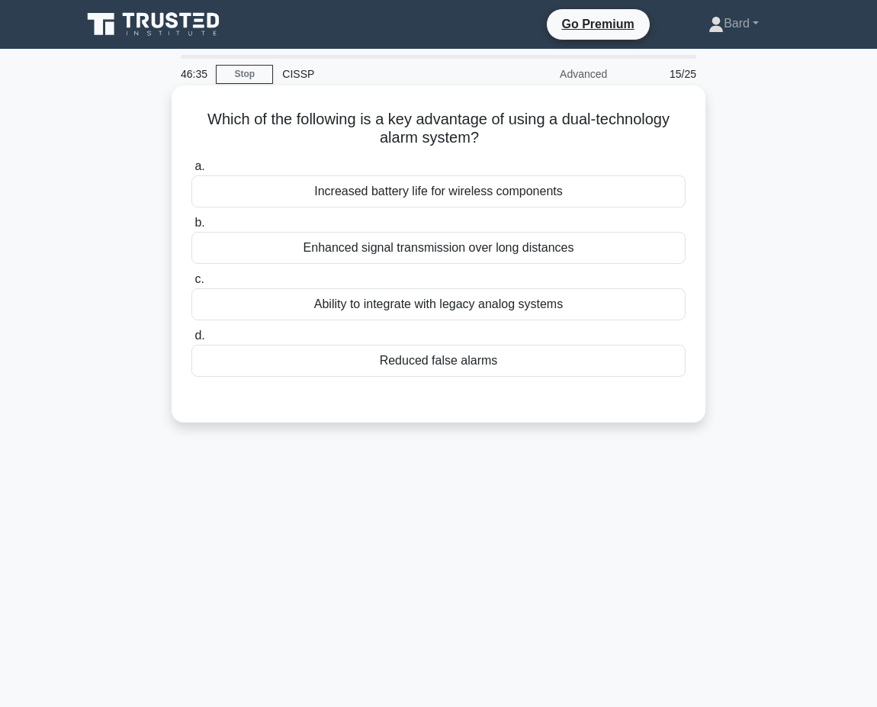
click at [362, 307] on div "Ability to integrate with legacy analog systems" at bounding box center [438, 304] width 494 height 32
click at [191, 285] on input "c. Ability to integrate with legacy analog systems" at bounding box center [191, 280] width 0 height 10
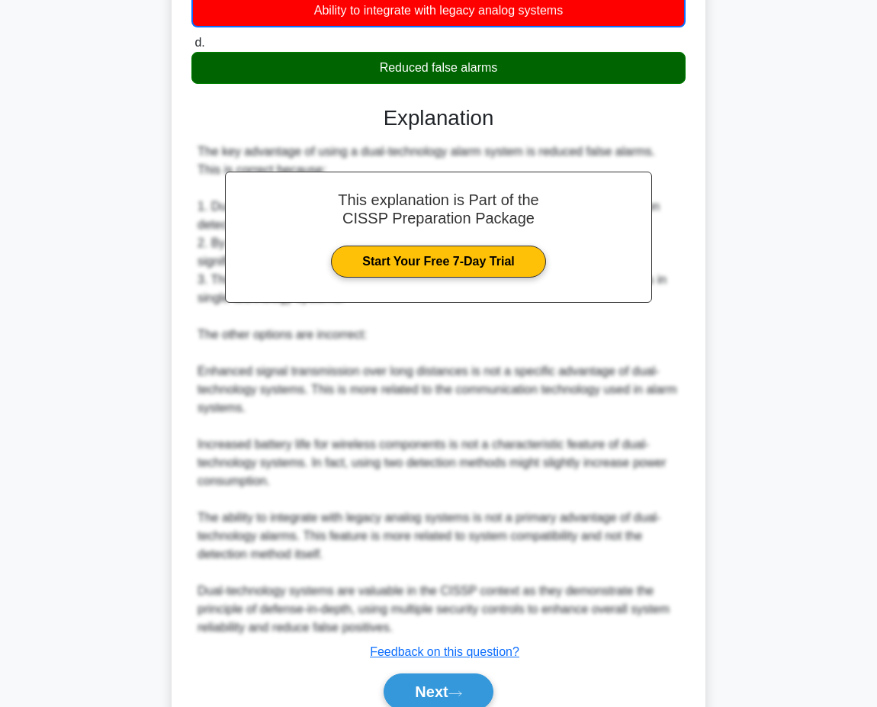
scroll to position [363, 0]
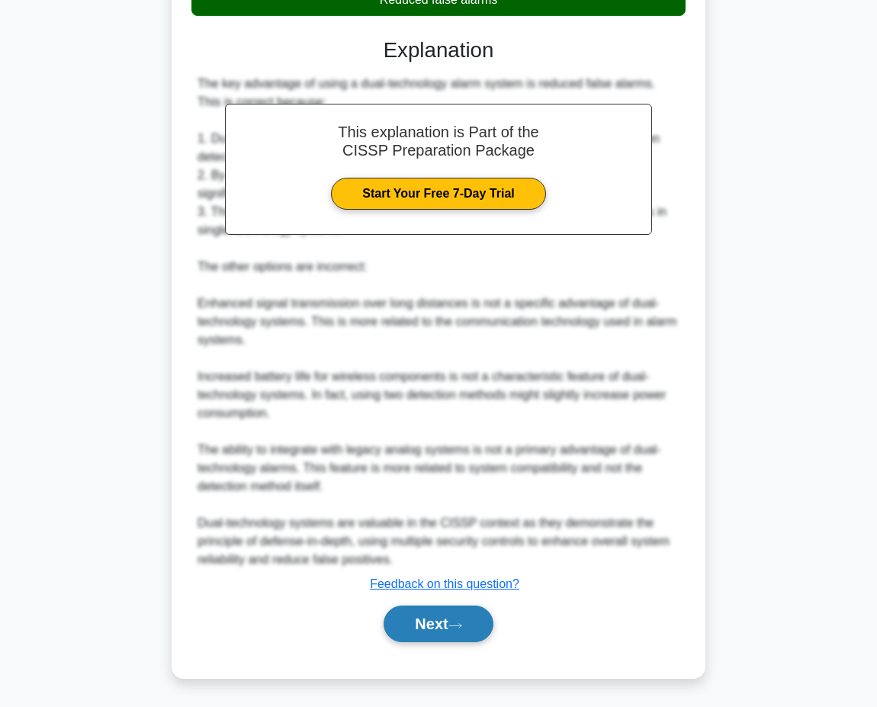
click at [438, 629] on button "Next" at bounding box center [438, 624] width 109 height 37
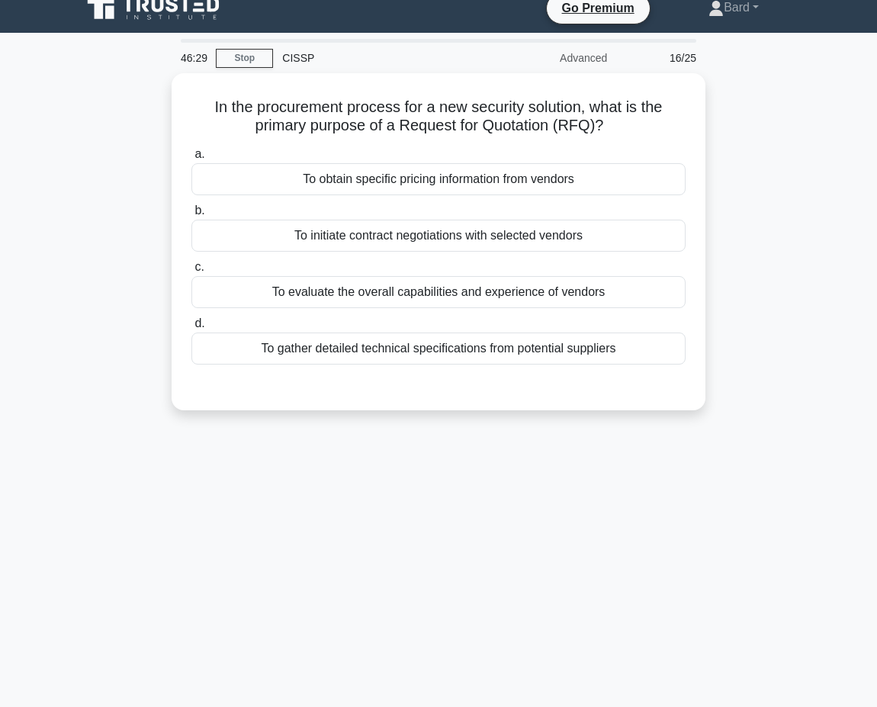
scroll to position [0, 0]
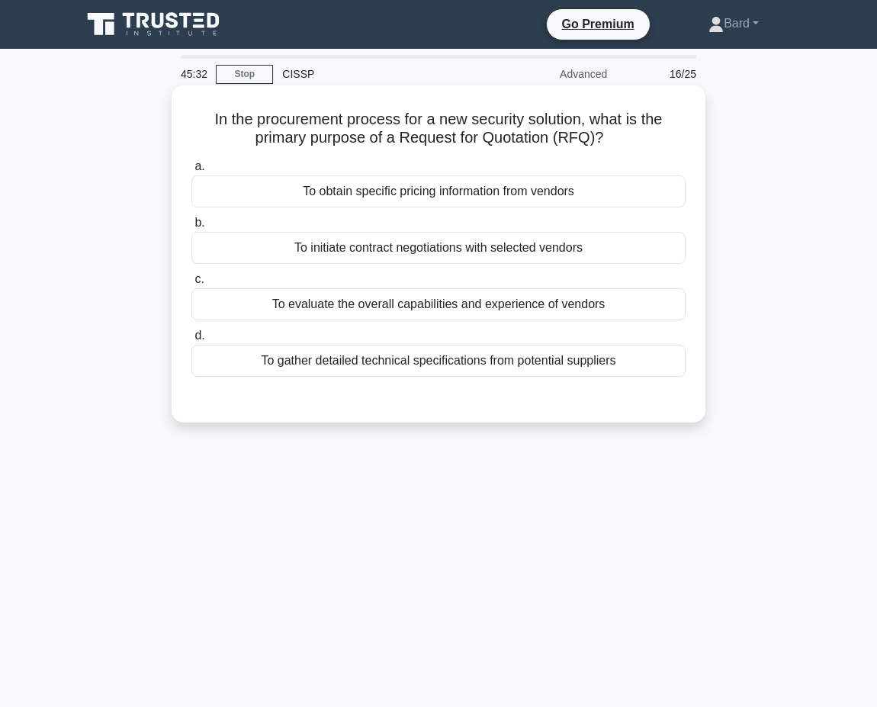
click at [345, 189] on div "To obtain specific pricing information from vendors" at bounding box center [438, 191] width 494 height 32
click at [191, 172] on input "a. To obtain specific pricing information from vendors" at bounding box center [191, 167] width 0 height 10
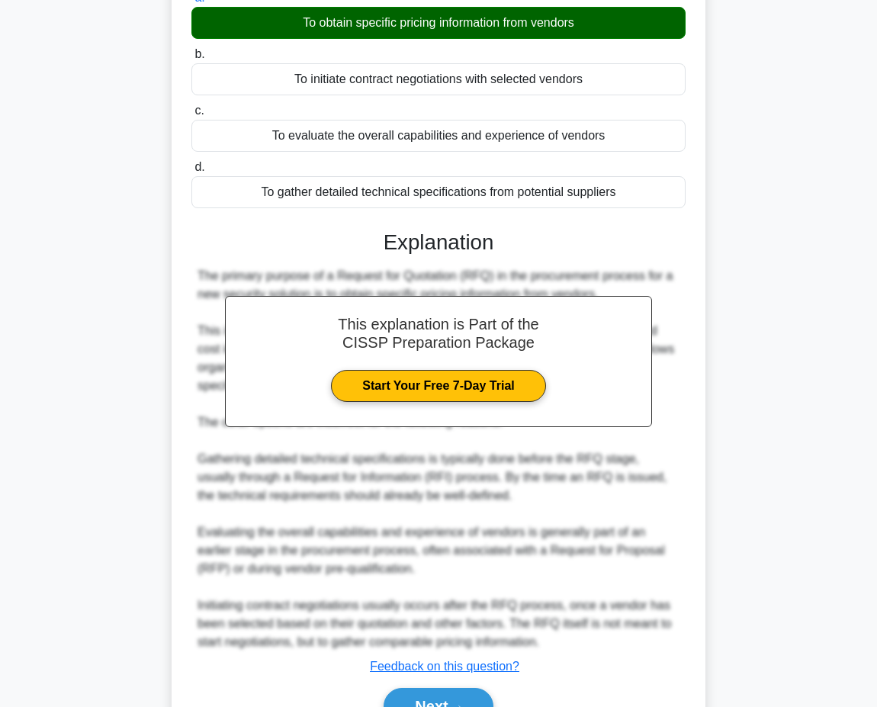
scroll to position [252, 0]
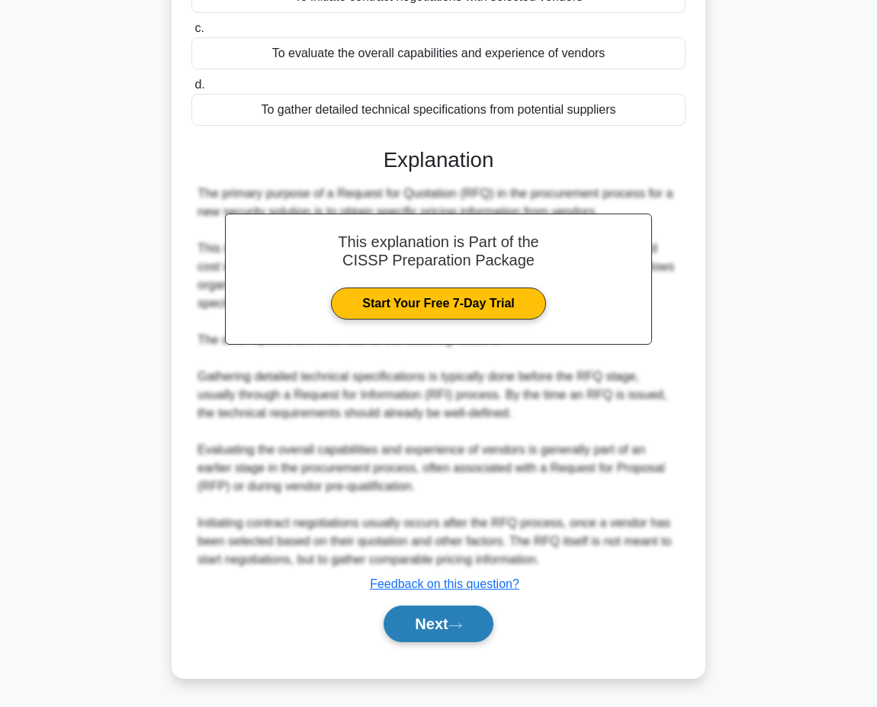
click at [439, 635] on button "Next" at bounding box center [438, 624] width 109 height 37
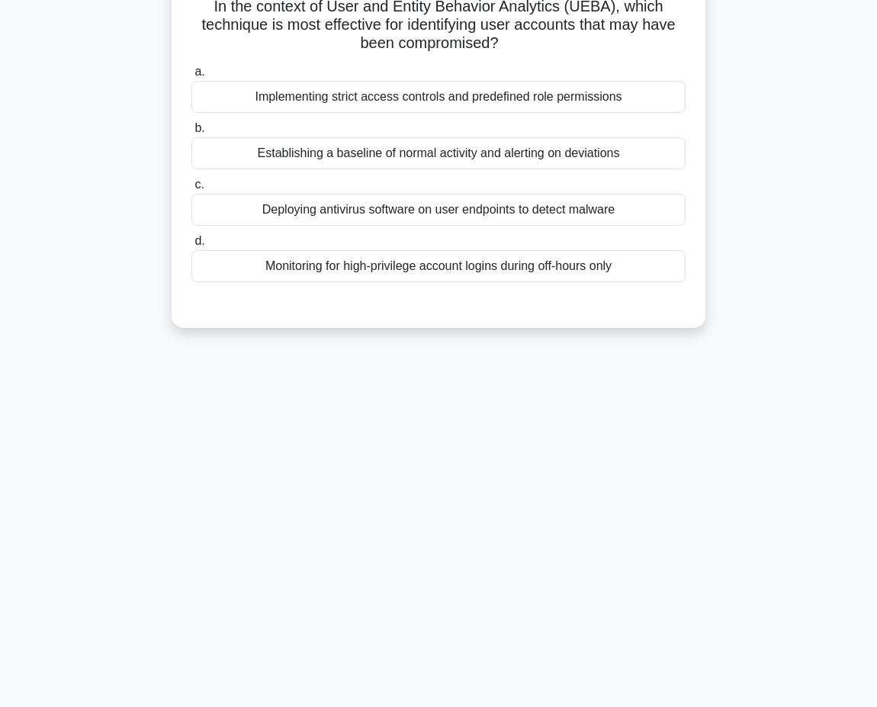
scroll to position [0, 0]
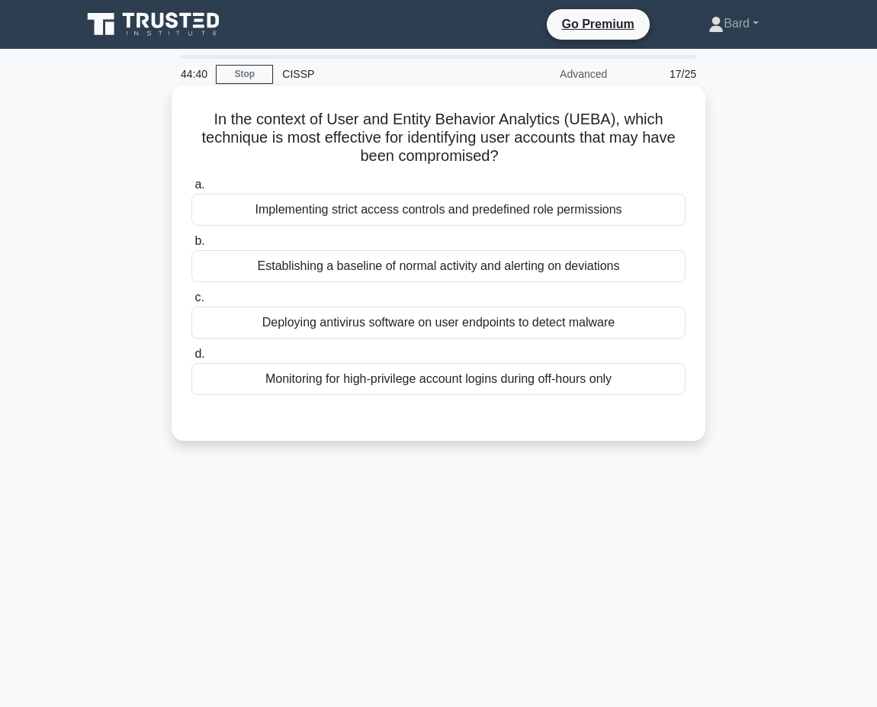
click at [387, 265] on div "Establishing a baseline of normal activity and alerting on deviations" at bounding box center [438, 266] width 494 height 32
click at [191, 246] on input "b. Establishing a baseline of normal activity and alerting on deviations" at bounding box center [191, 241] width 0 height 10
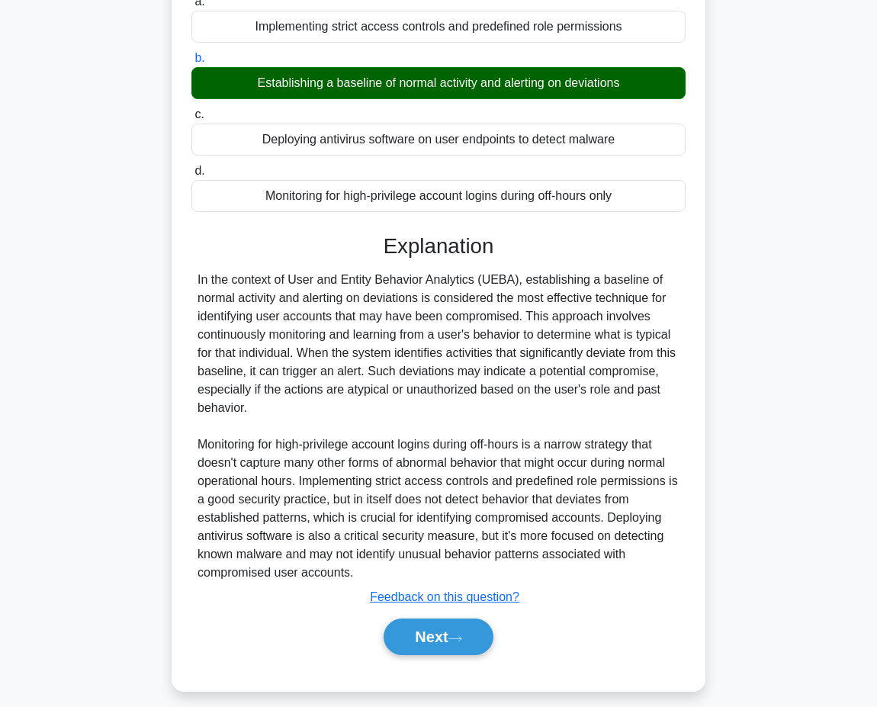
scroll to position [197, 0]
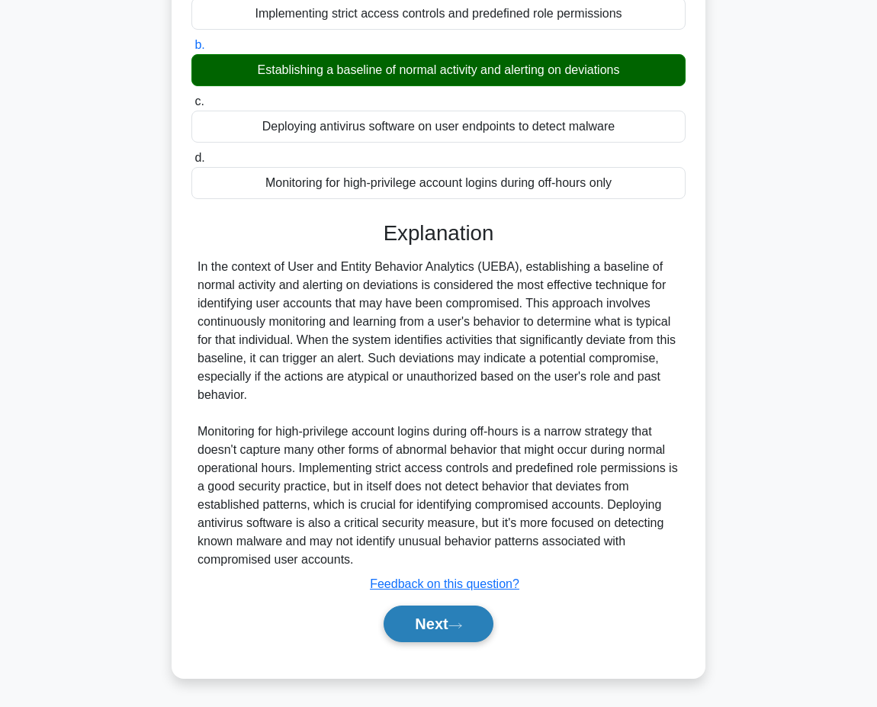
click at [469, 637] on button "Next" at bounding box center [438, 624] width 109 height 37
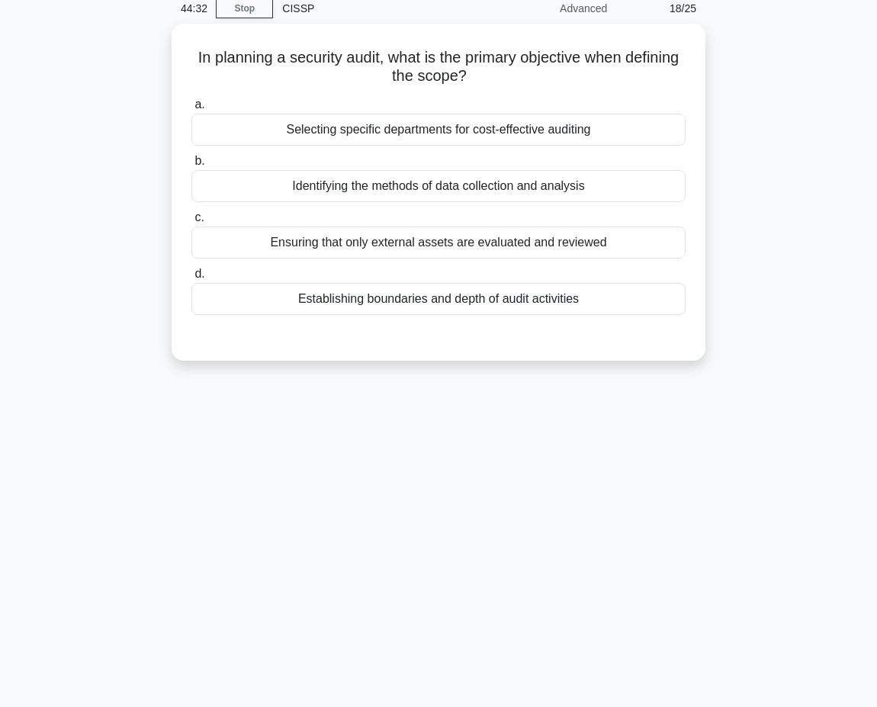
scroll to position [0, 0]
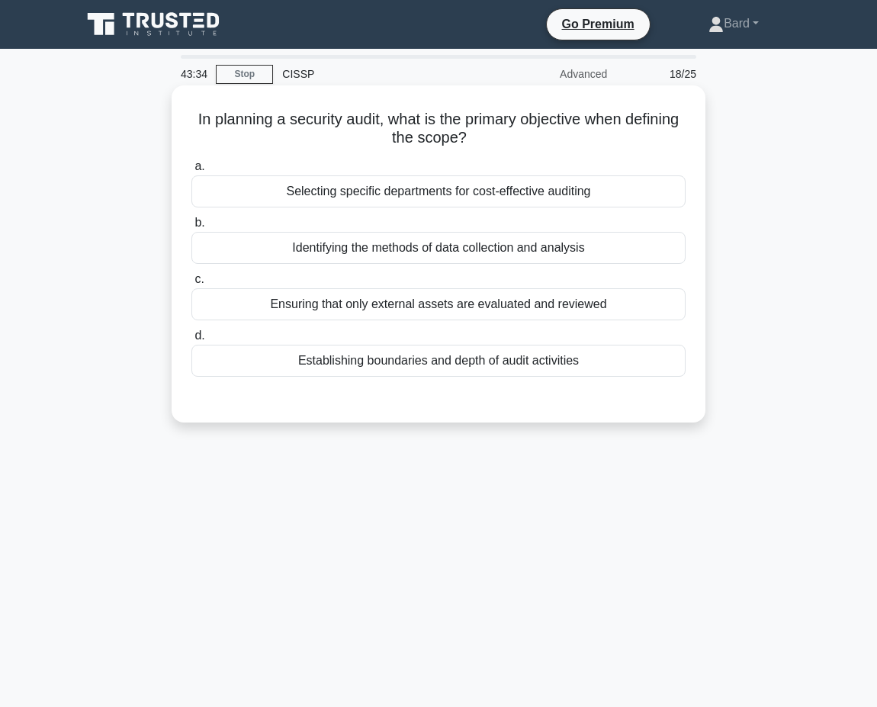
click at [506, 244] on div "Identifying the methods of data collection and analysis" at bounding box center [438, 248] width 494 height 32
click at [191, 228] on input "b. Identifying the methods of data collection and analysis" at bounding box center [191, 223] width 0 height 10
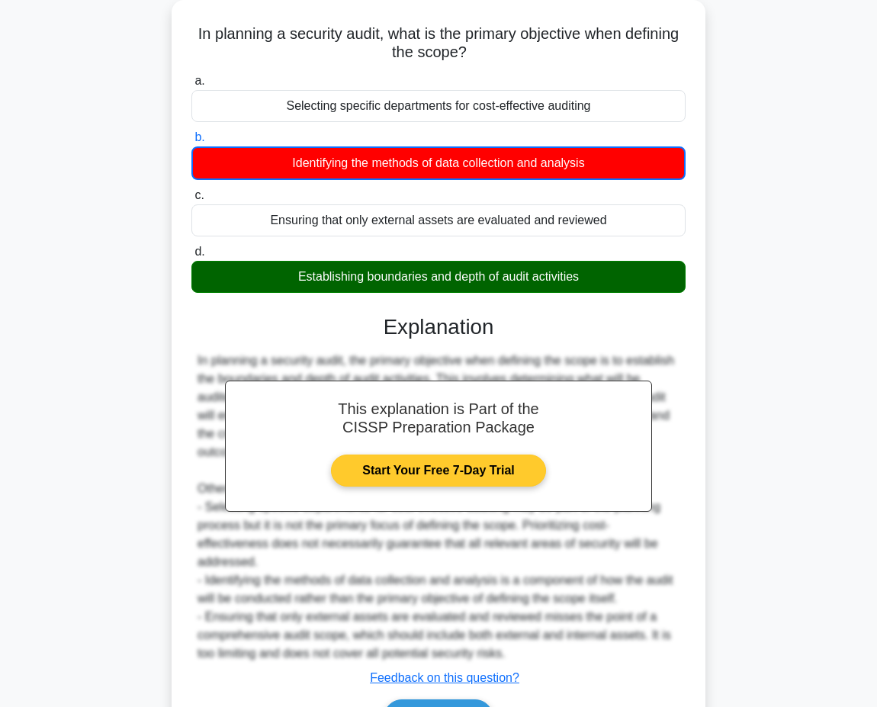
scroll to position [180, 0]
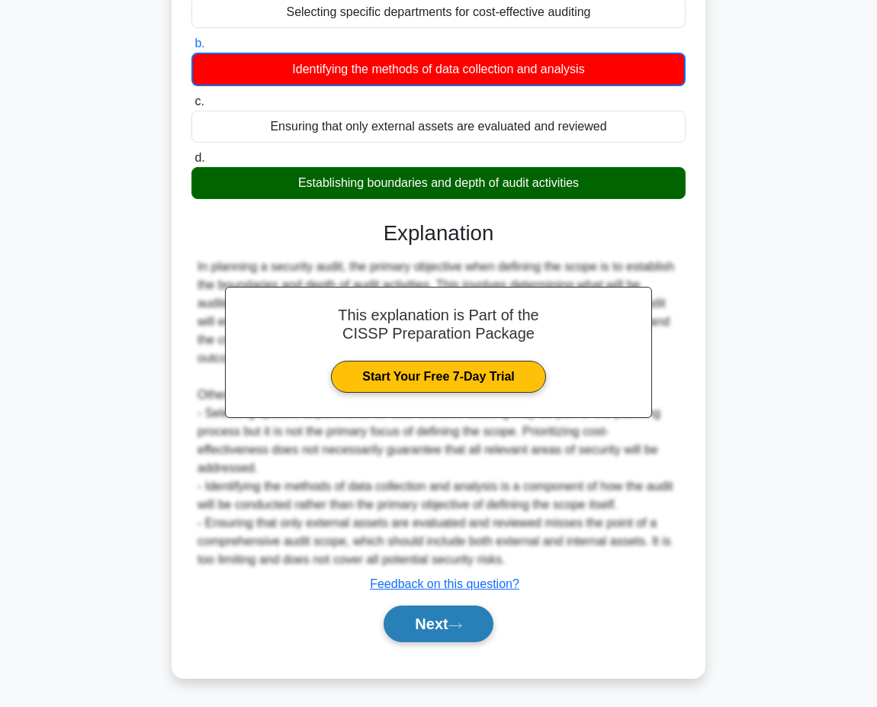
click at [448, 613] on button "Next" at bounding box center [438, 624] width 109 height 37
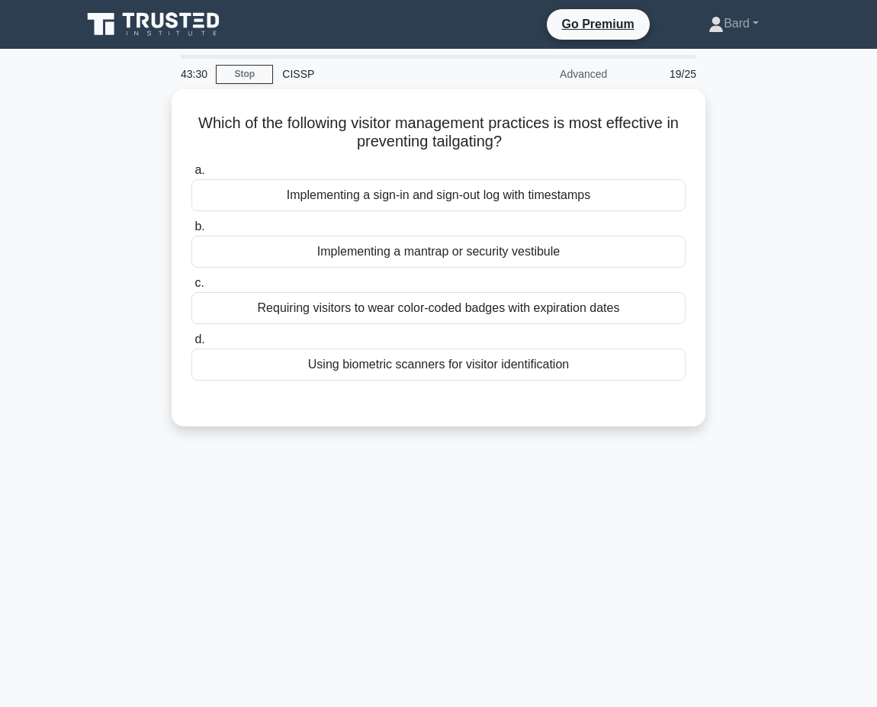
scroll to position [0, 0]
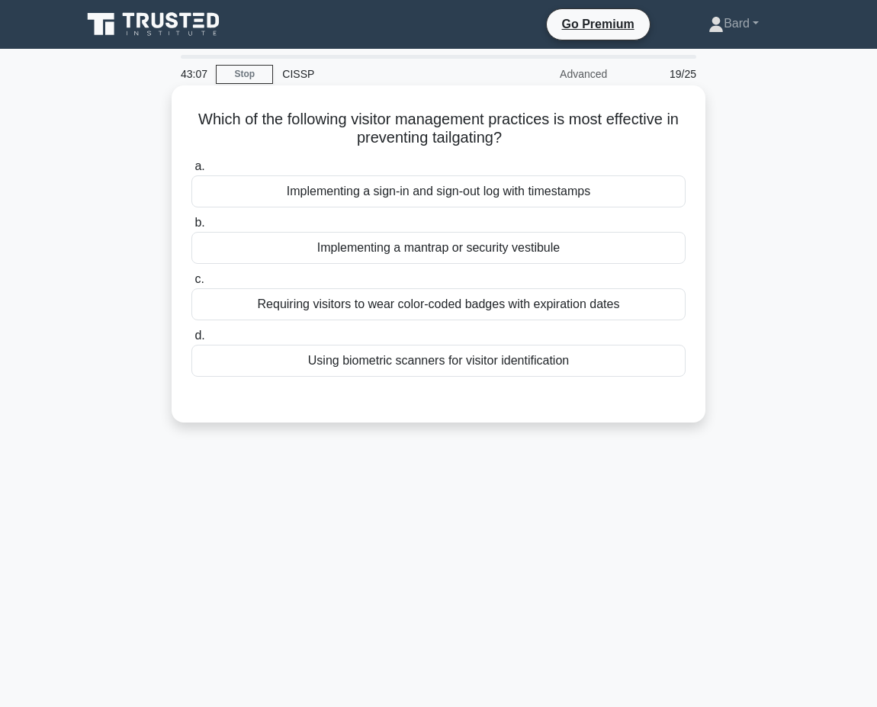
click at [470, 256] on div "Implementing a mantrap or security vestibule" at bounding box center [438, 248] width 494 height 32
click at [191, 228] on input "b. Implementing a mantrap or security vestibule" at bounding box center [191, 223] width 0 height 10
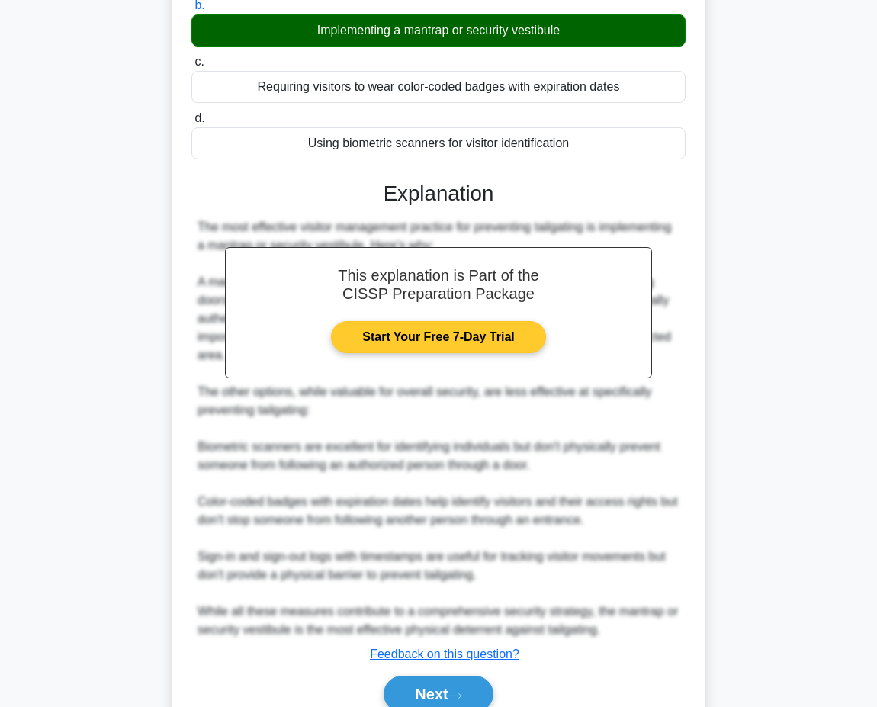
scroll to position [223, 0]
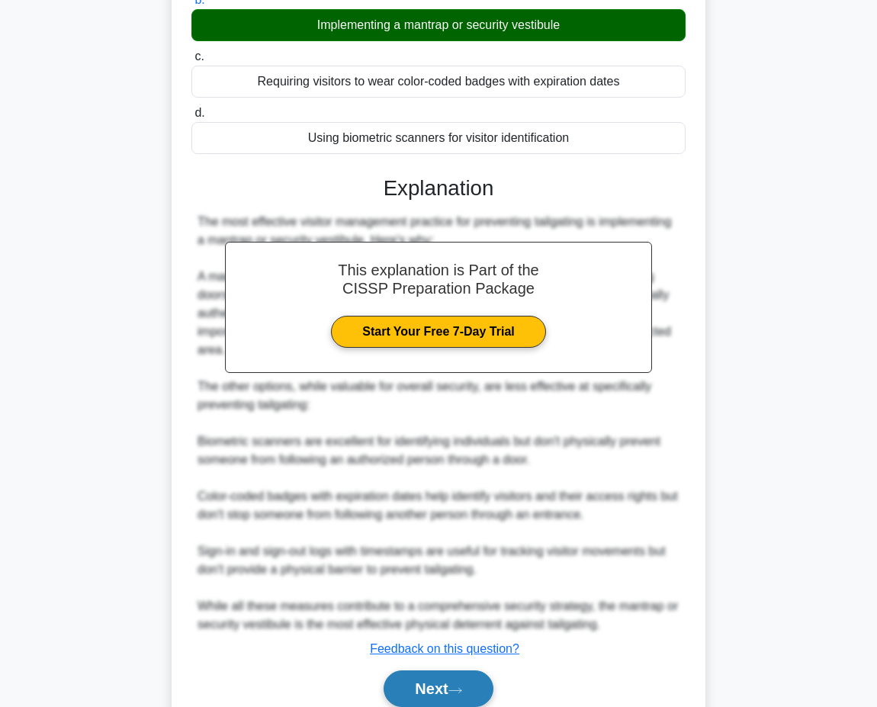
click at [474, 682] on button "Next" at bounding box center [438, 688] width 109 height 37
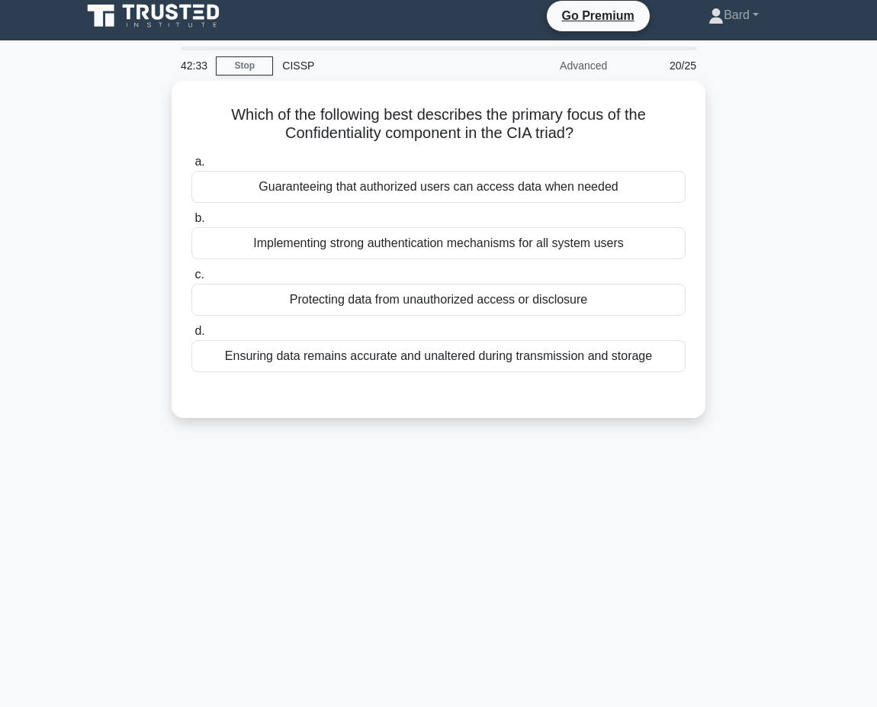
scroll to position [0, 0]
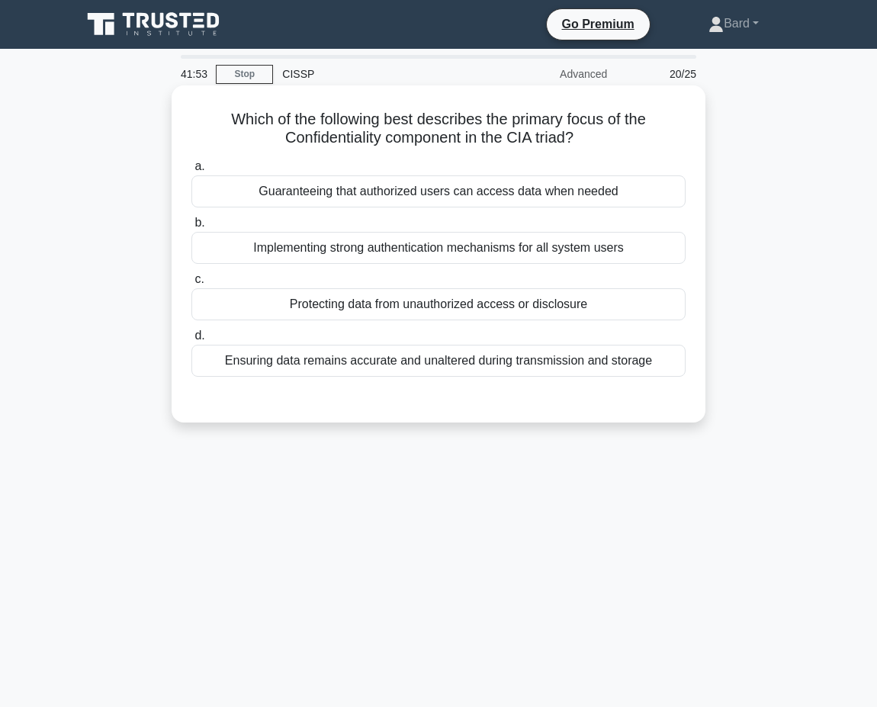
click at [398, 312] on div "Protecting data from unauthorized access or disclosure" at bounding box center [438, 304] width 494 height 32
click at [191, 285] on input "c. Protecting data from unauthorized access or disclosure" at bounding box center [191, 280] width 0 height 10
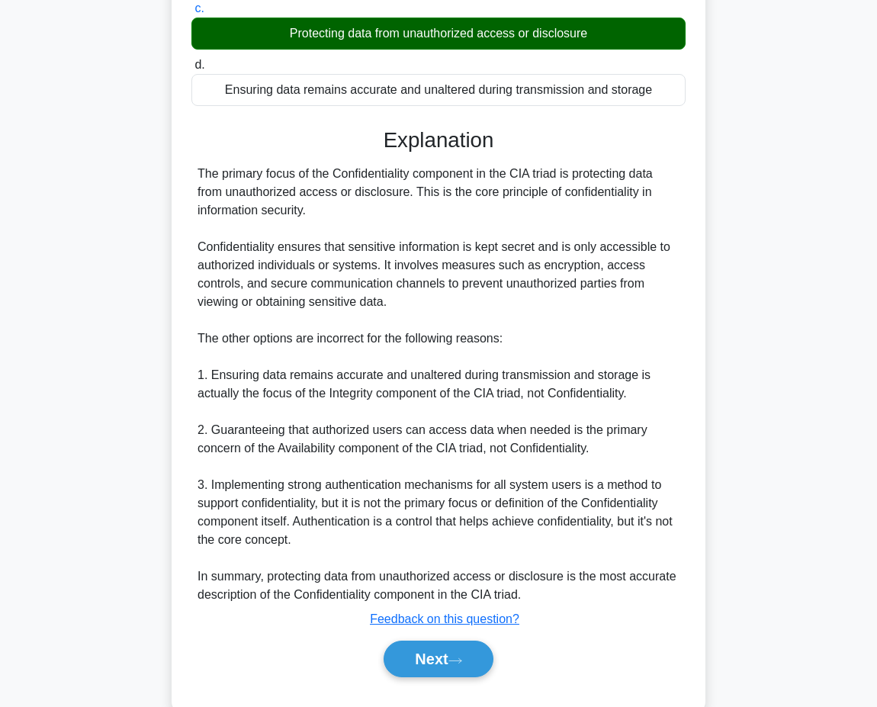
scroll to position [307, 0]
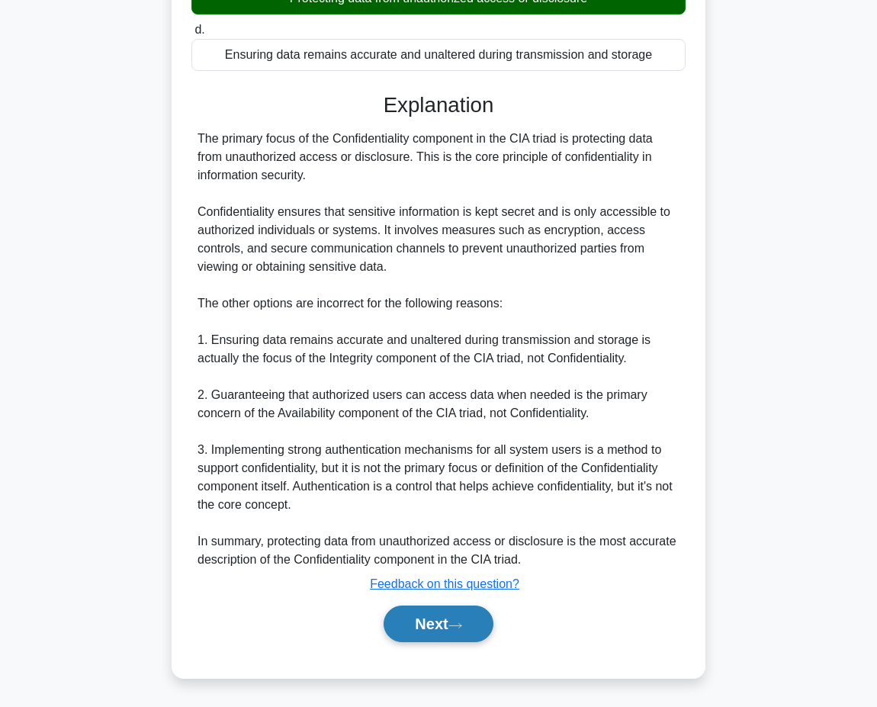
click at [480, 616] on button "Next" at bounding box center [438, 624] width 109 height 37
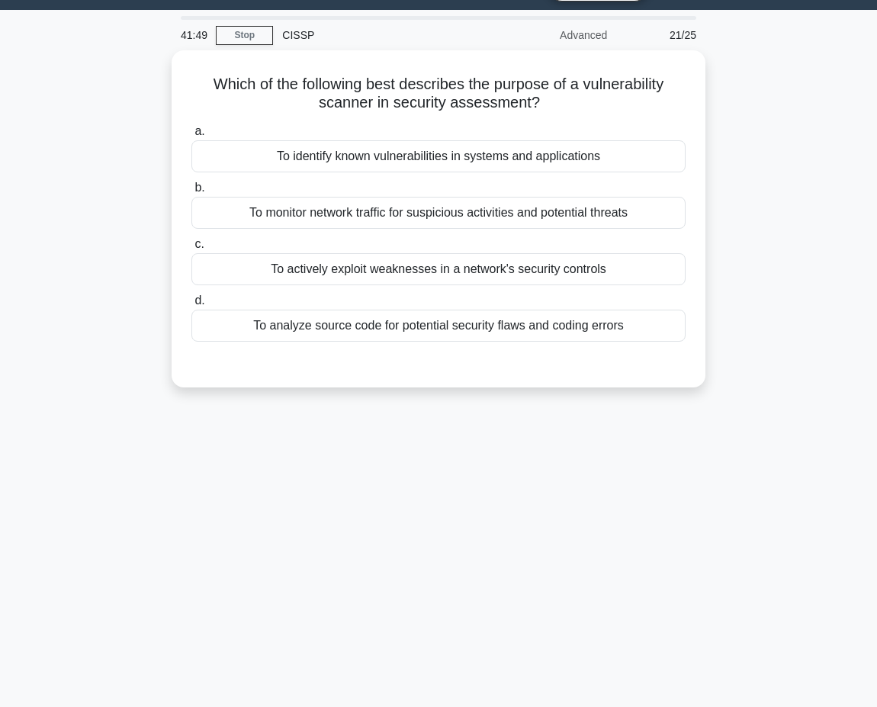
scroll to position [0, 0]
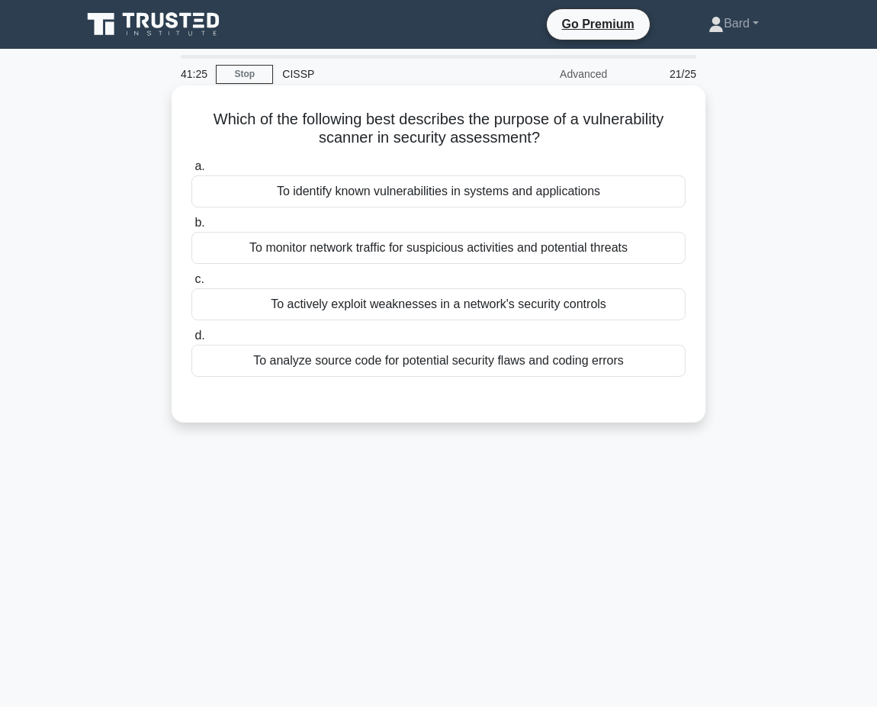
click at [479, 355] on div "To analyze source code for potential security flaws and coding errors" at bounding box center [438, 361] width 494 height 32
click at [191, 341] on input "d. To analyze source code for potential security flaws and coding errors" at bounding box center [191, 336] width 0 height 10
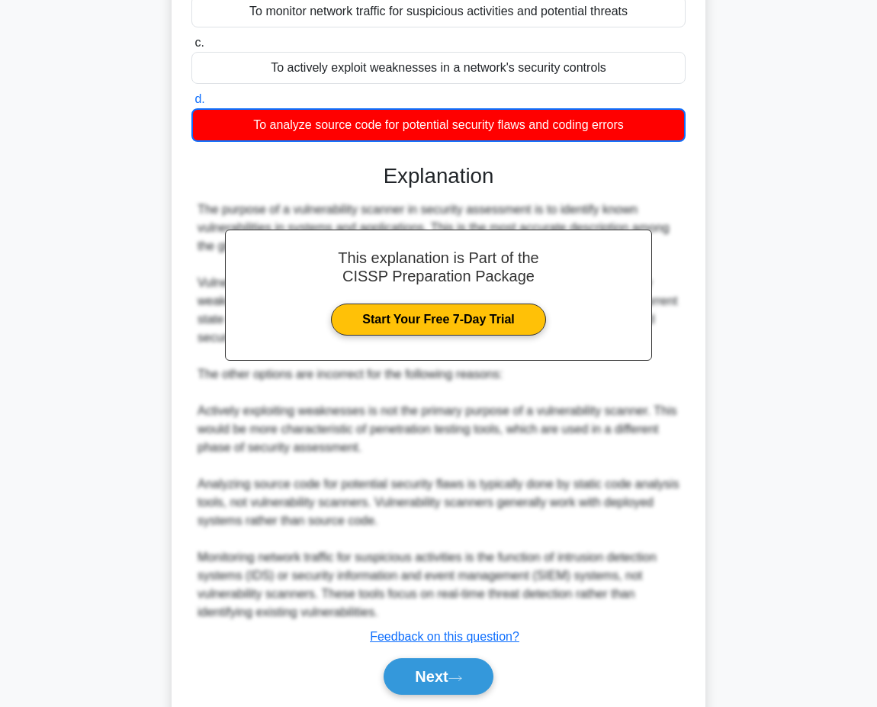
scroll to position [290, 0]
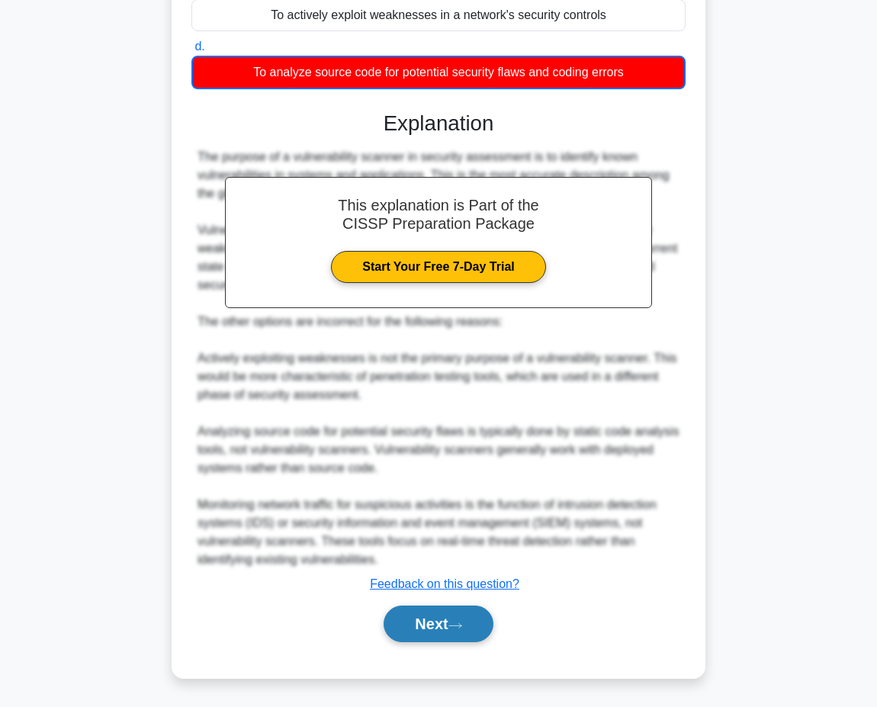
click at [469, 620] on button "Next" at bounding box center [438, 624] width 109 height 37
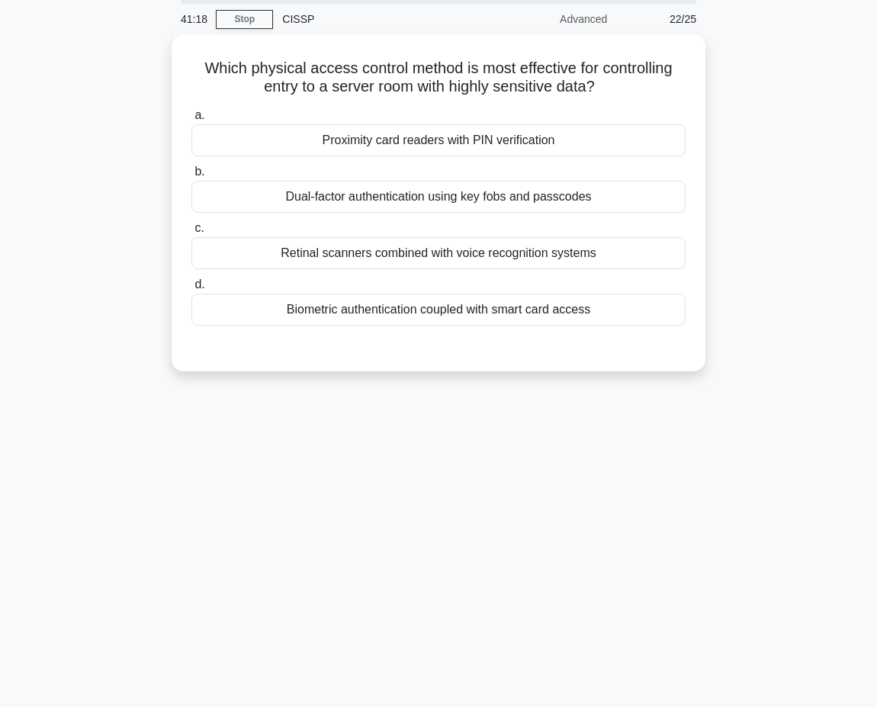
scroll to position [0, 0]
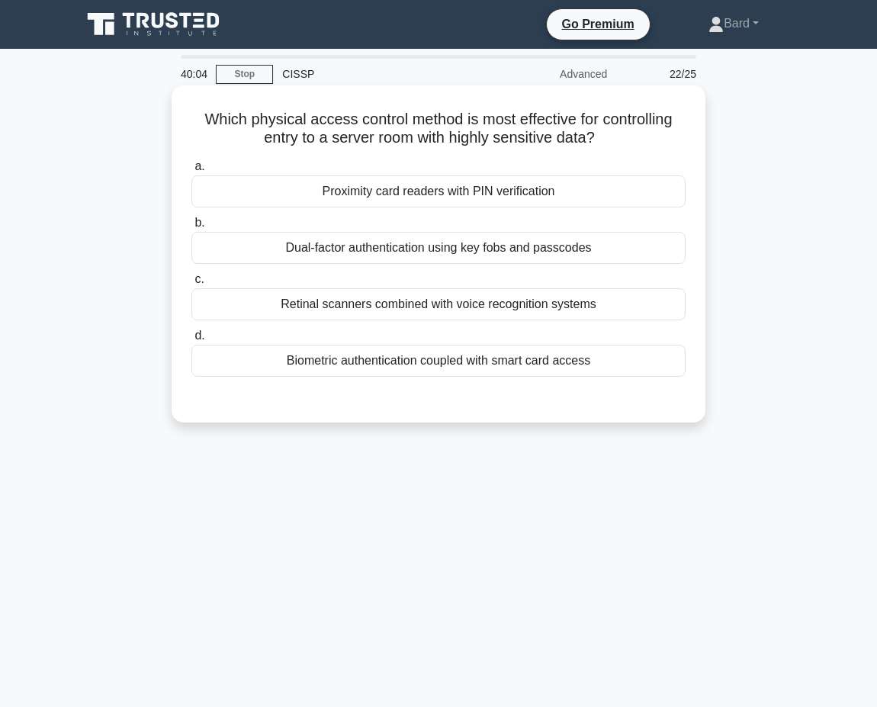
click at [422, 362] on div "Biometric authentication coupled with smart card access" at bounding box center [438, 361] width 494 height 32
click at [191, 341] on input "d. Biometric authentication coupled with smart card access" at bounding box center [191, 336] width 0 height 10
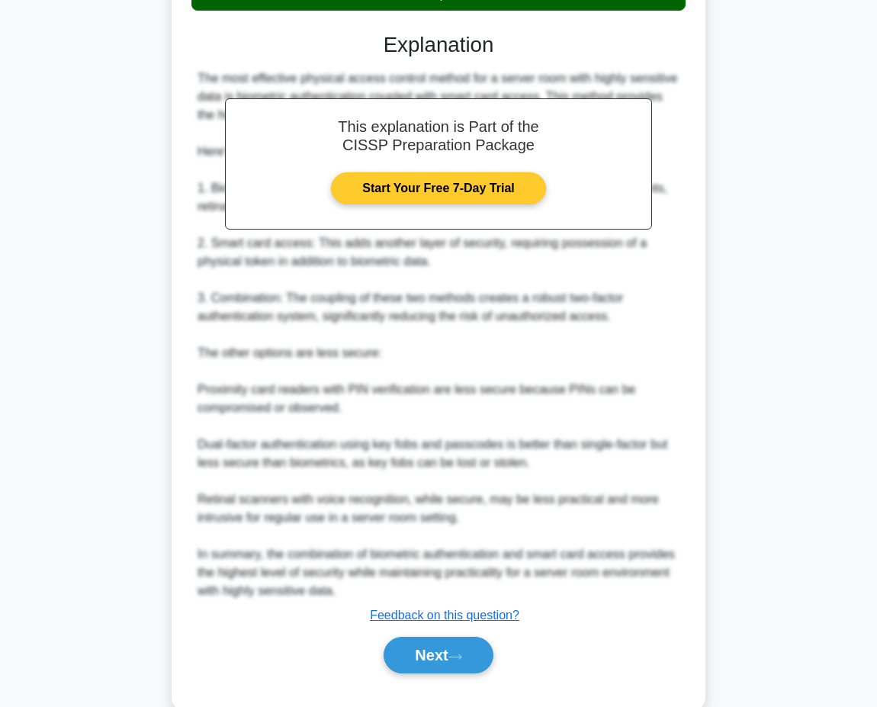
scroll to position [369, 0]
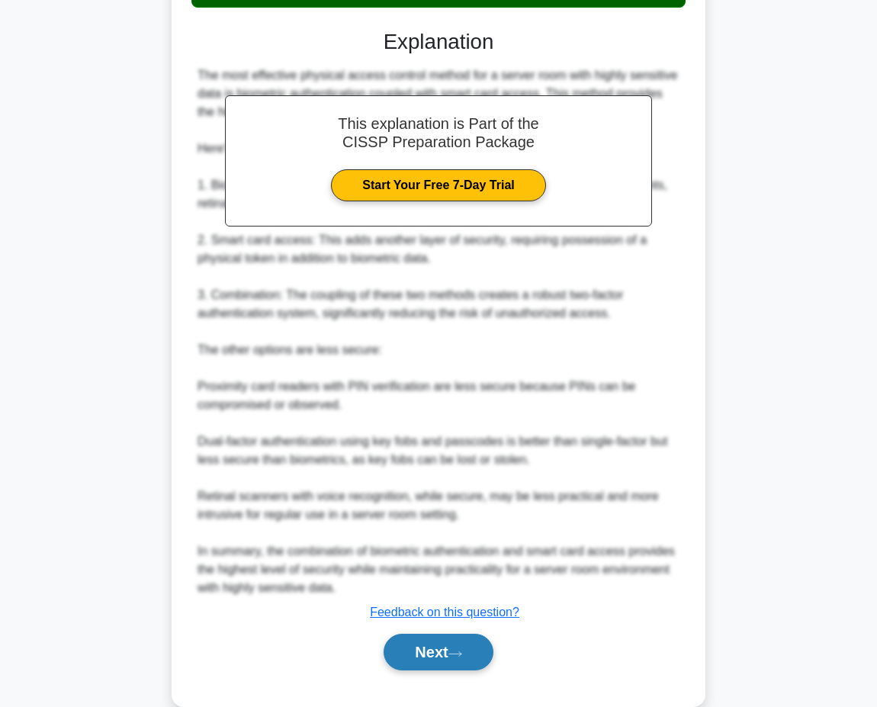
click at [481, 660] on button "Next" at bounding box center [438, 652] width 109 height 37
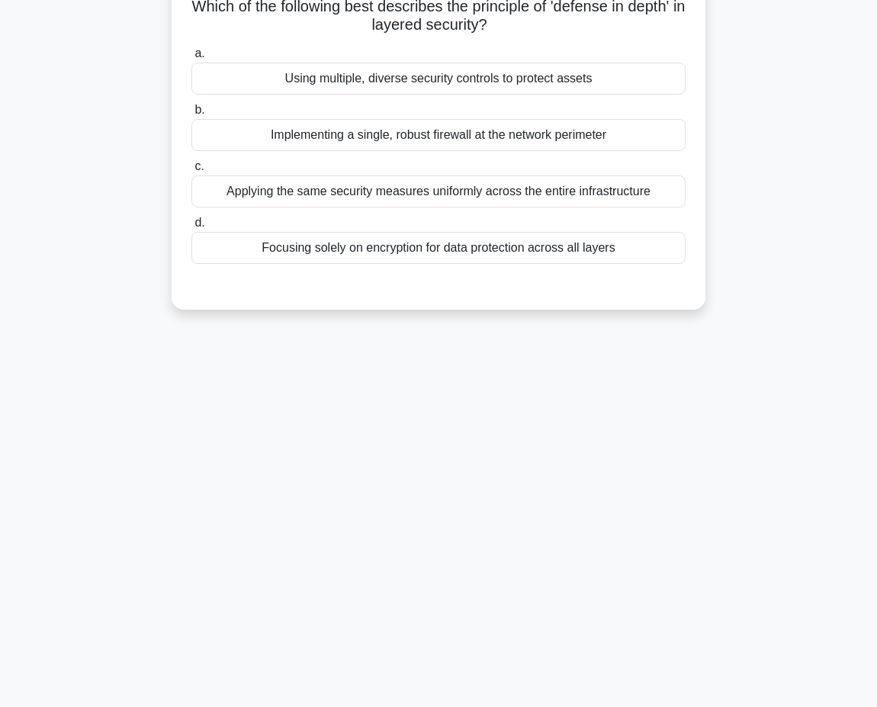
scroll to position [0, 0]
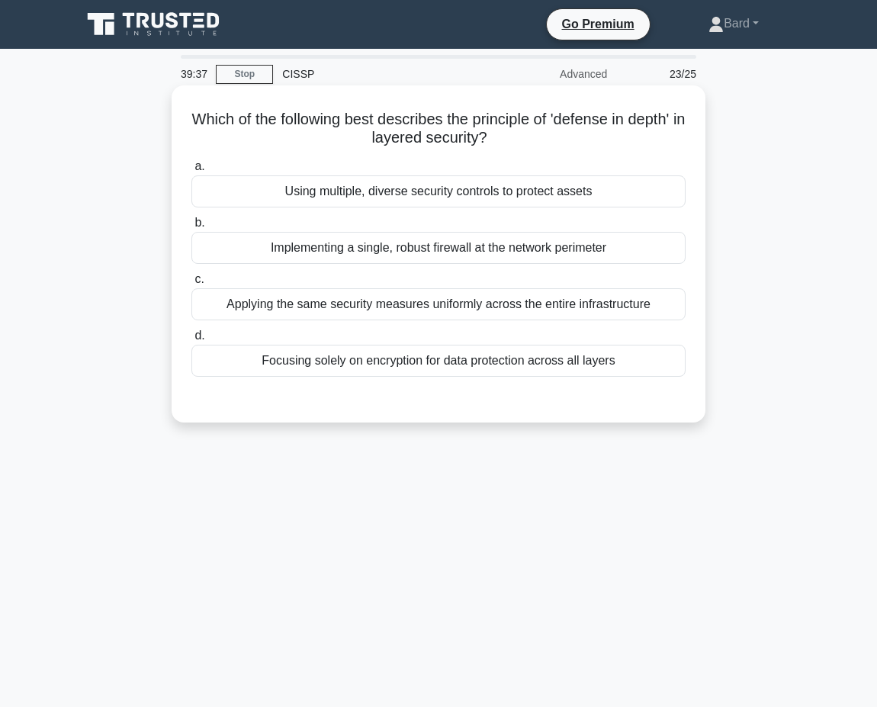
click at [478, 189] on div "Using multiple, diverse security controls to protect assets" at bounding box center [438, 191] width 494 height 32
click at [191, 172] on input "a. Using multiple, diverse security controls to protect assets" at bounding box center [191, 167] width 0 height 10
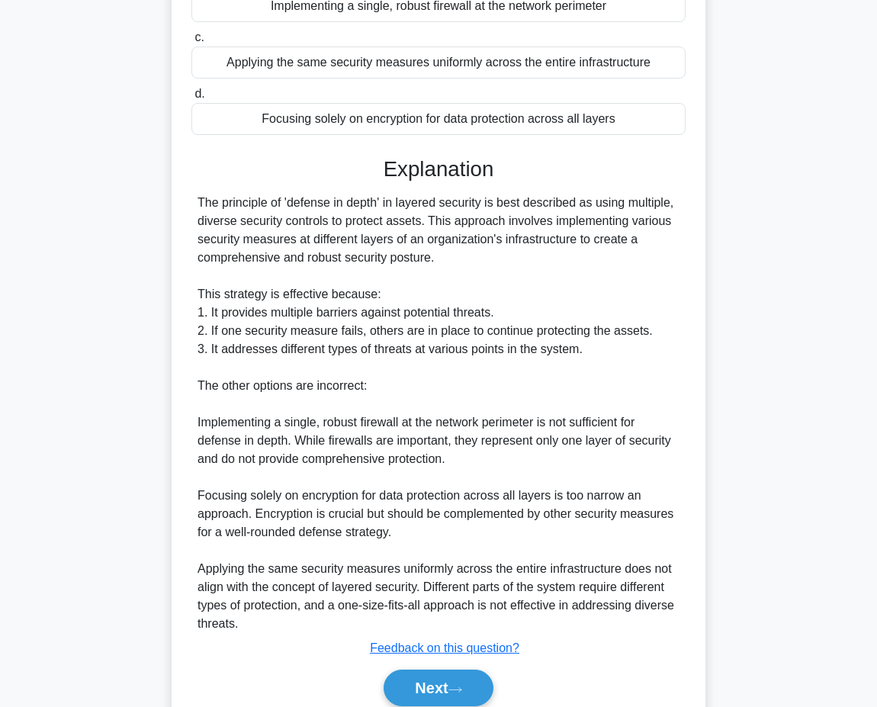
scroll to position [307, 0]
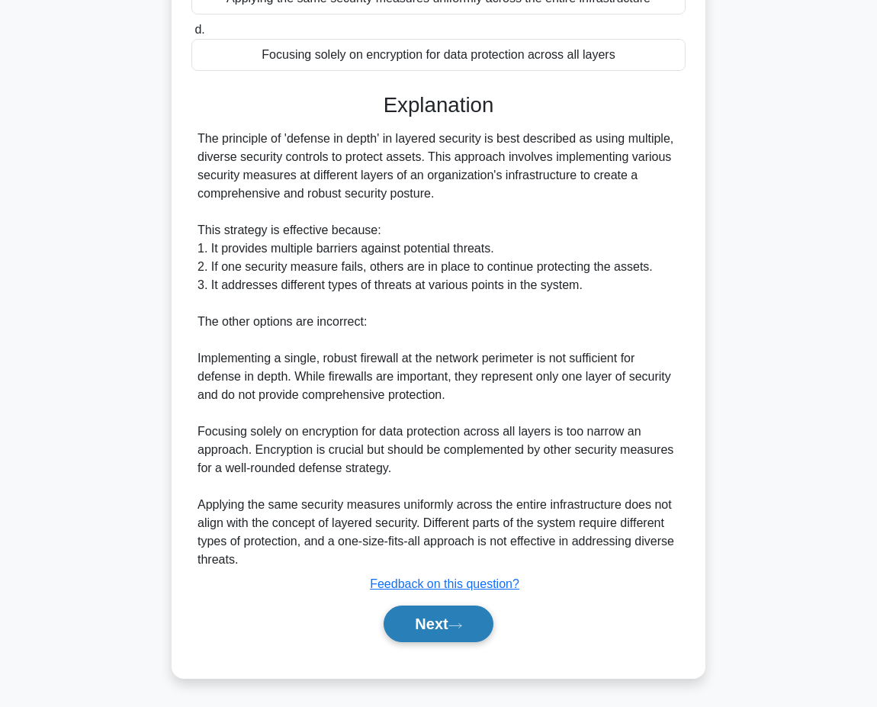
click at [478, 622] on button "Next" at bounding box center [438, 624] width 109 height 37
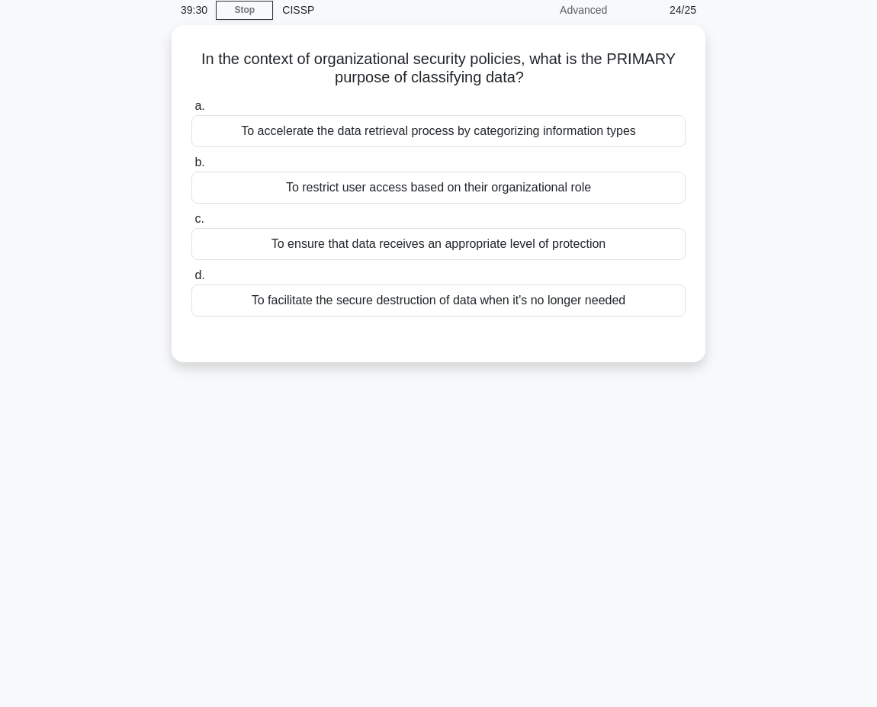
scroll to position [0, 0]
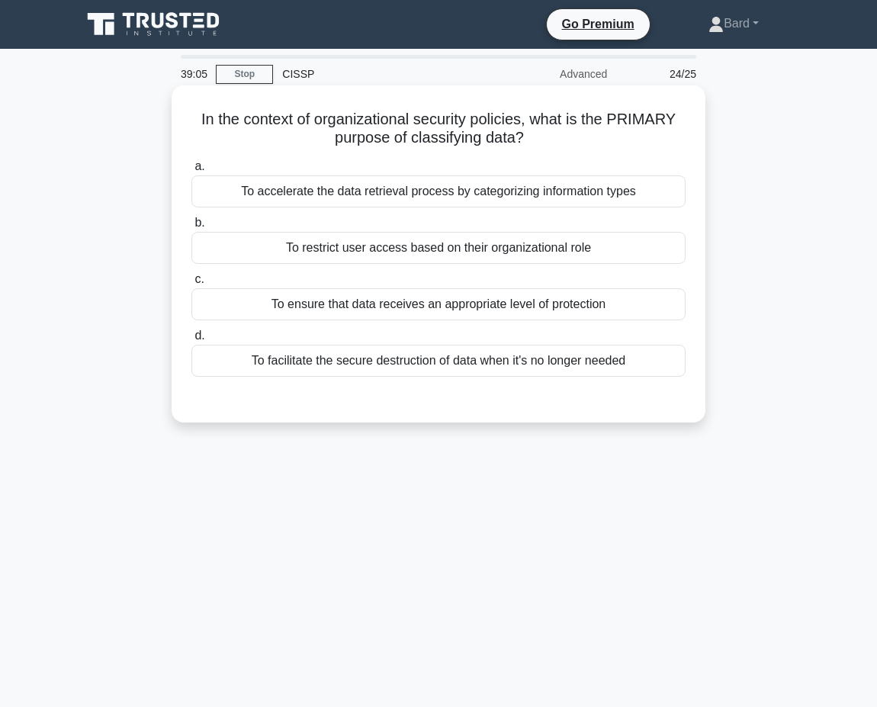
click at [413, 250] on div "To restrict user access based on their organizational role" at bounding box center [438, 248] width 494 height 32
click at [191, 228] on input "b. To restrict user access based on their organizational role" at bounding box center [191, 223] width 0 height 10
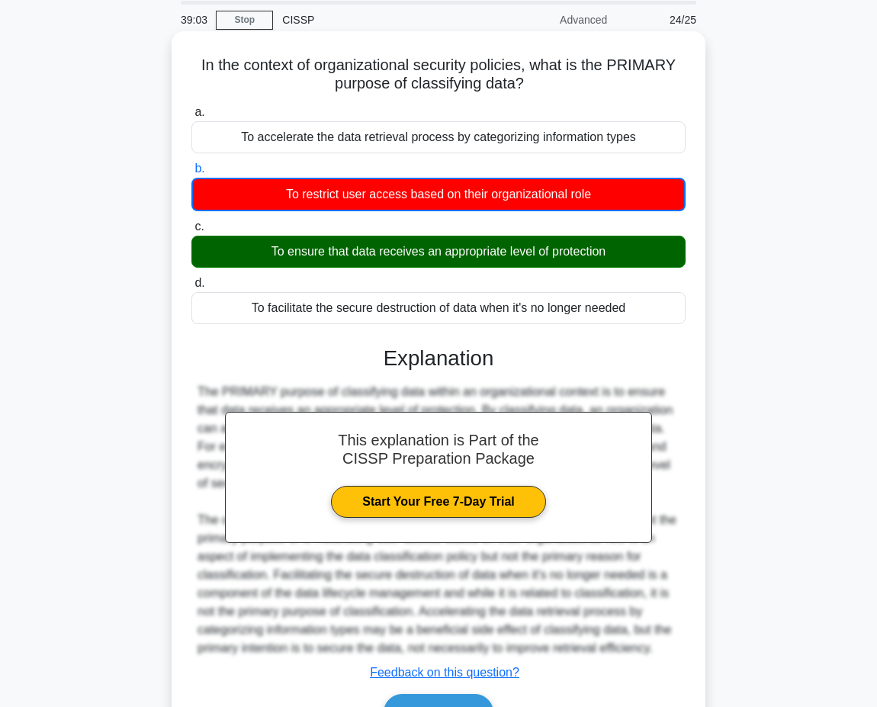
scroll to position [143, 0]
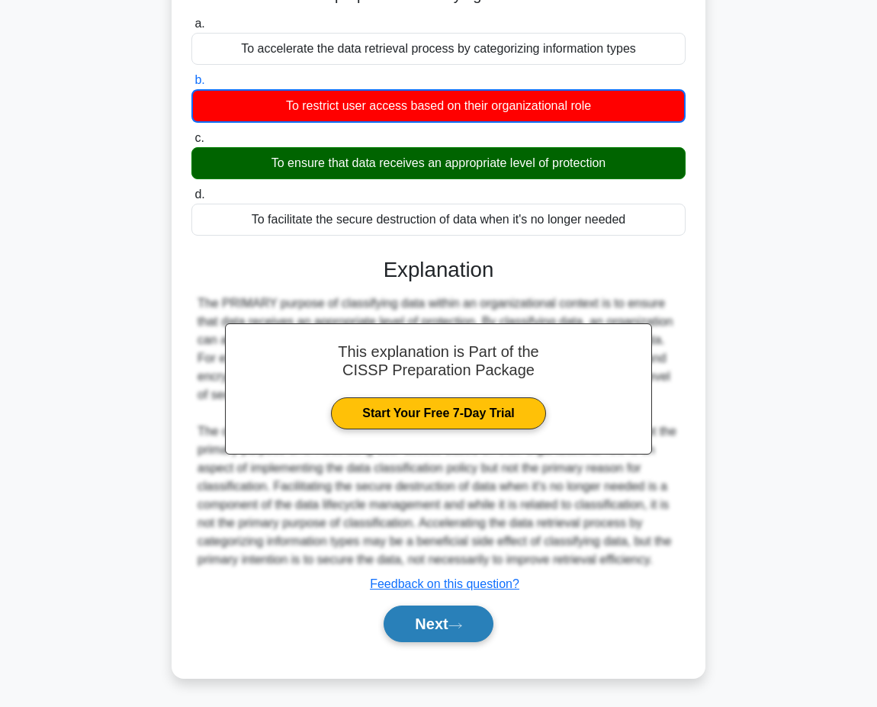
click at [452, 623] on button "Next" at bounding box center [438, 624] width 109 height 37
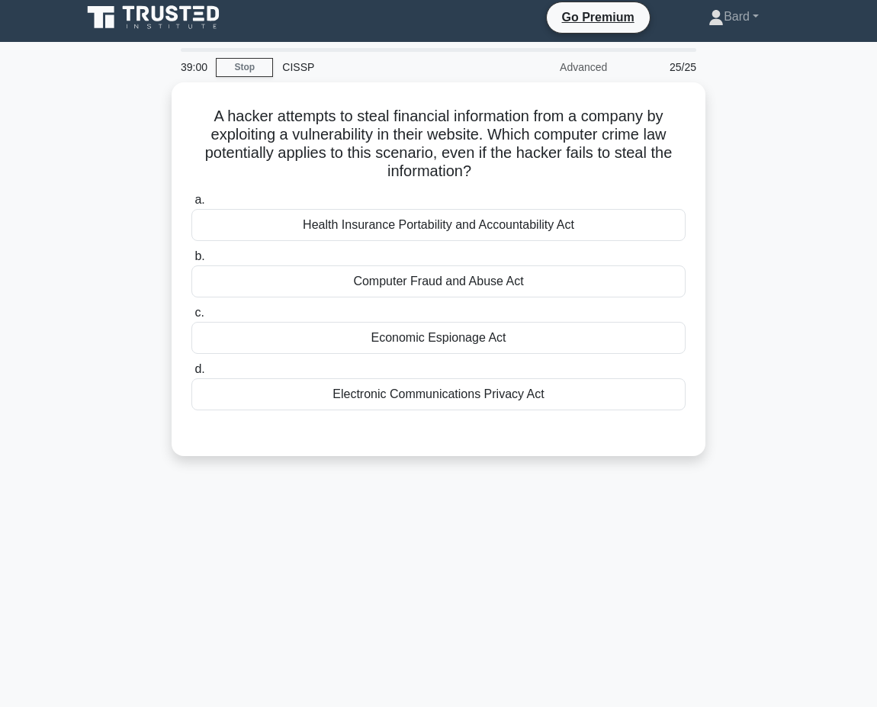
scroll to position [0, 0]
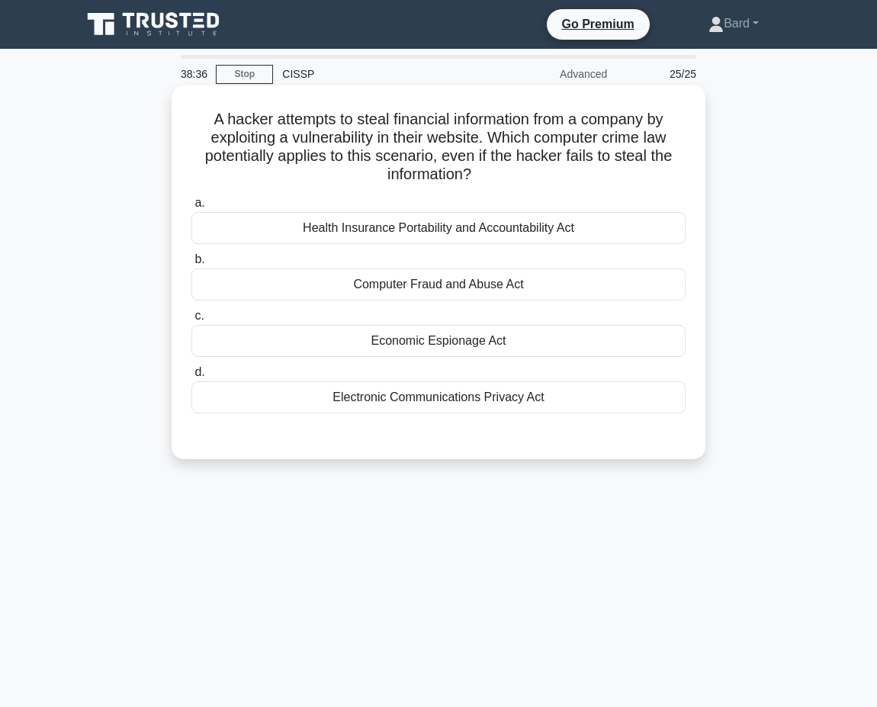
click at [474, 282] on div "Computer Fraud and Abuse Act" at bounding box center [438, 284] width 494 height 32
click at [191, 265] on input "b. Computer Fraud and Abuse Act" at bounding box center [191, 260] width 0 height 10
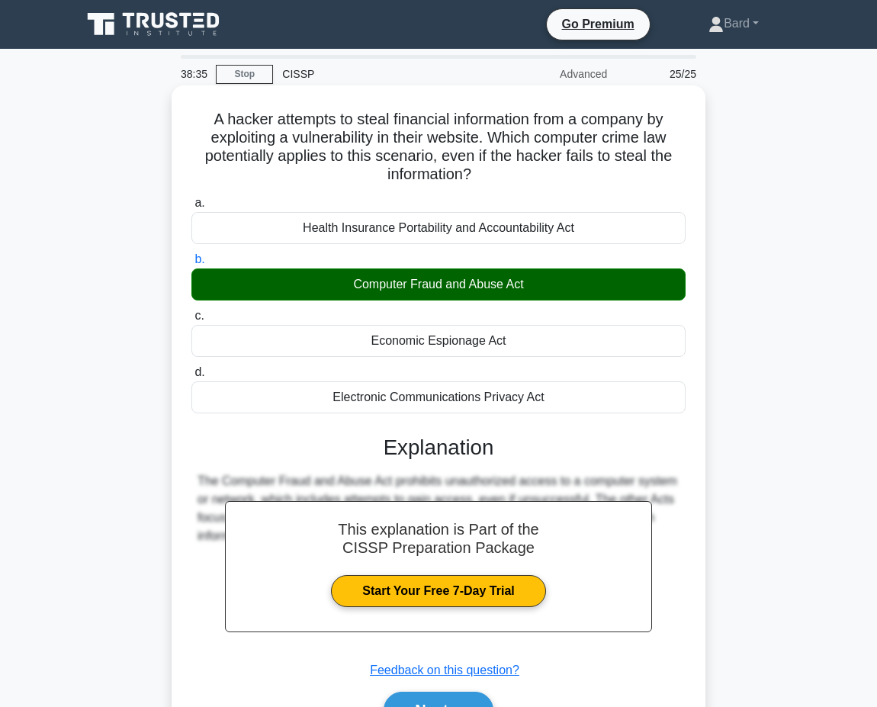
scroll to position [117, 0]
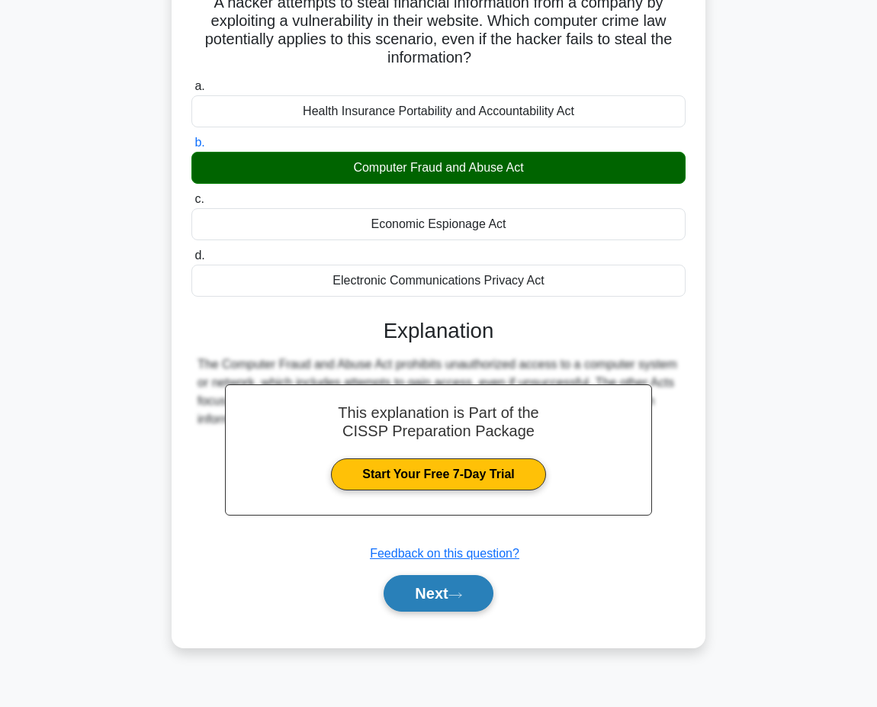
click at [491, 603] on button "Next" at bounding box center [438, 593] width 109 height 37
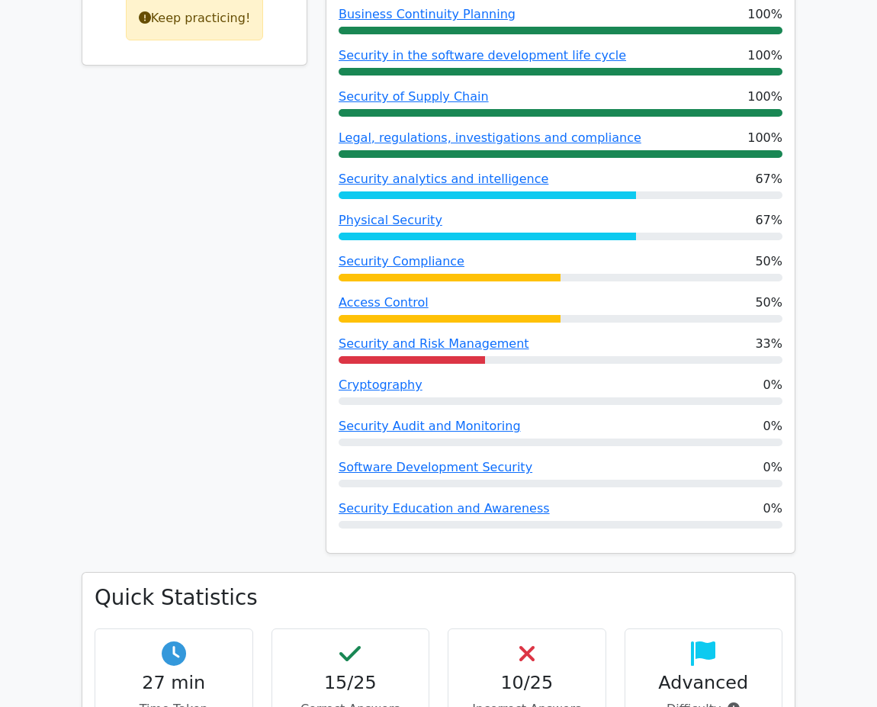
scroll to position [805, 0]
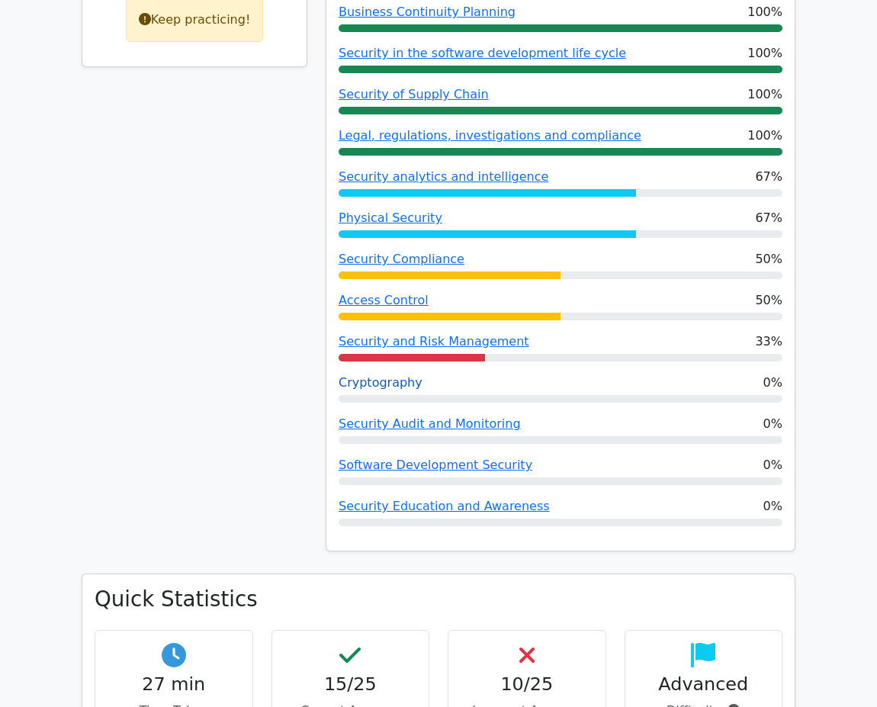
click at [403, 387] on link "Cryptography" at bounding box center [381, 382] width 84 height 14
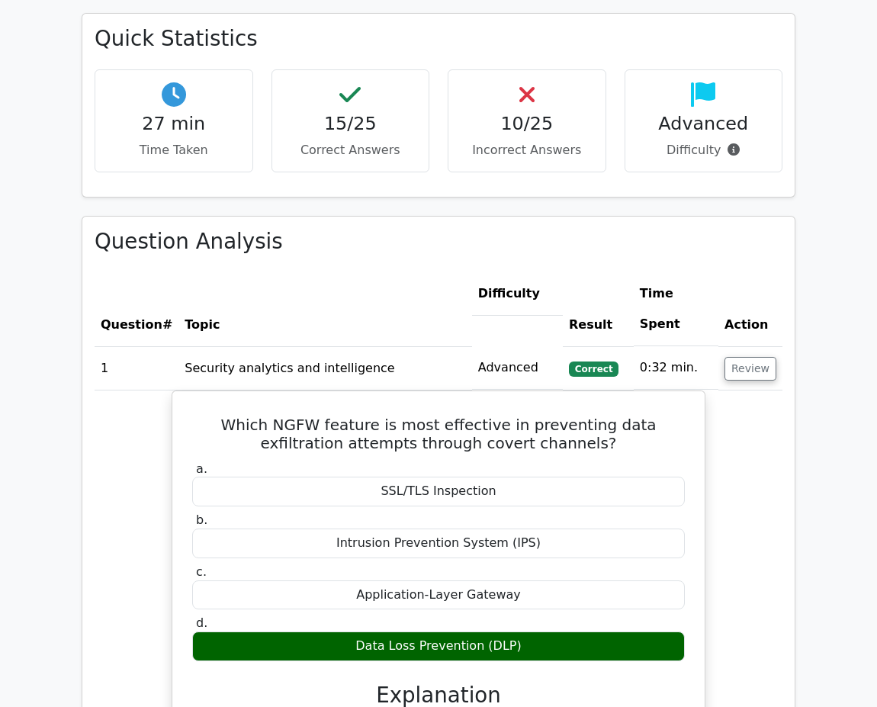
scroll to position [1392, 0]
